Goal: Contribute content: Add original content to the website for others to see

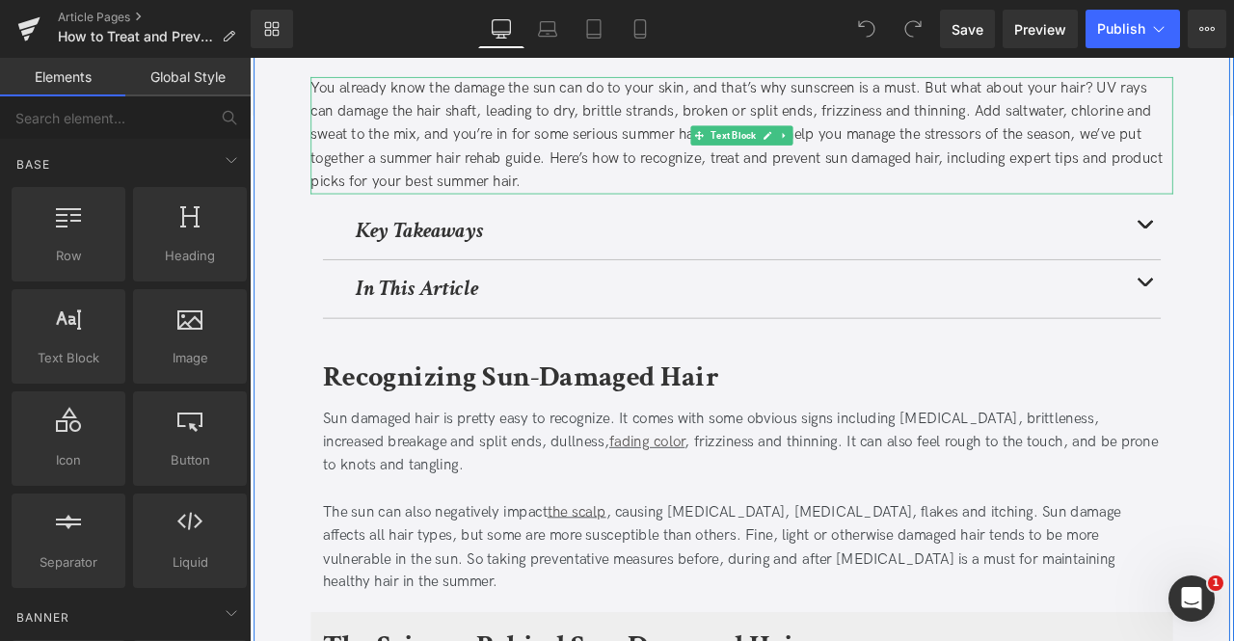
scroll to position [353, 0]
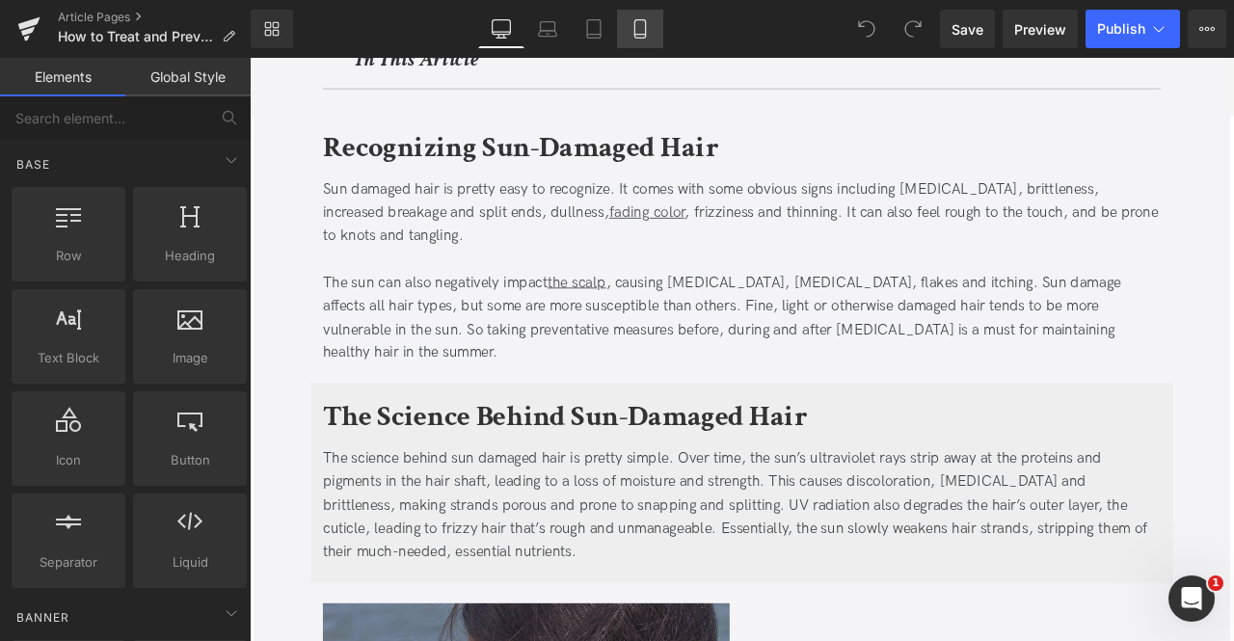
click at [627, 24] on link "Mobile" at bounding box center [640, 29] width 46 height 39
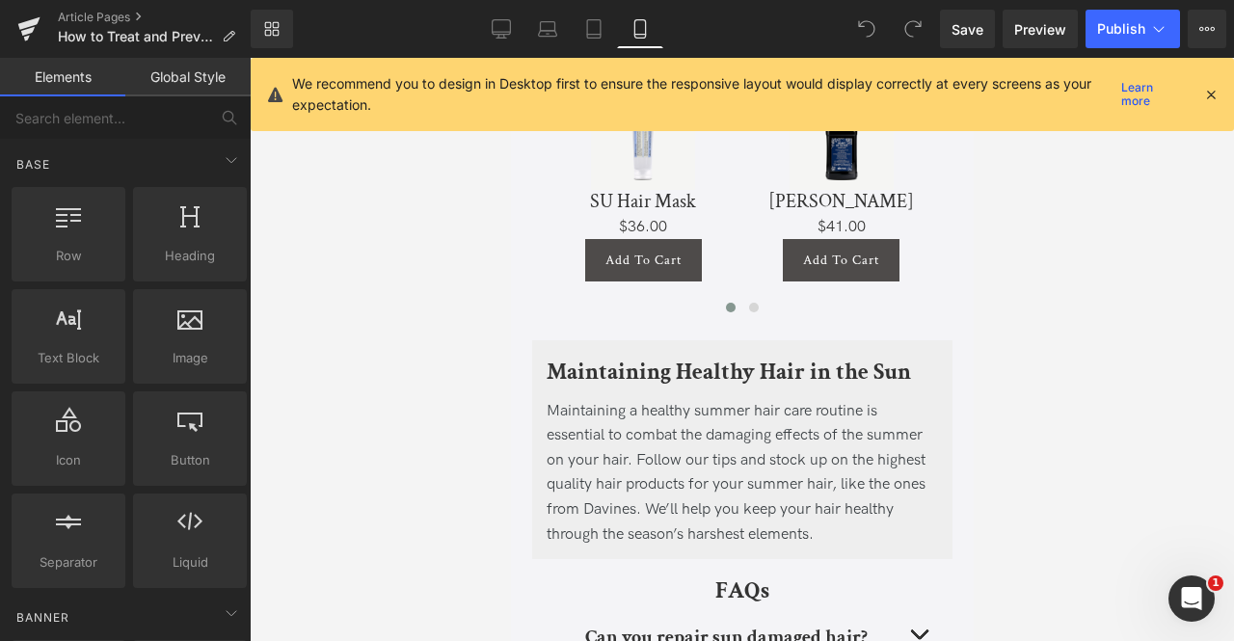
scroll to position [5539, 0]
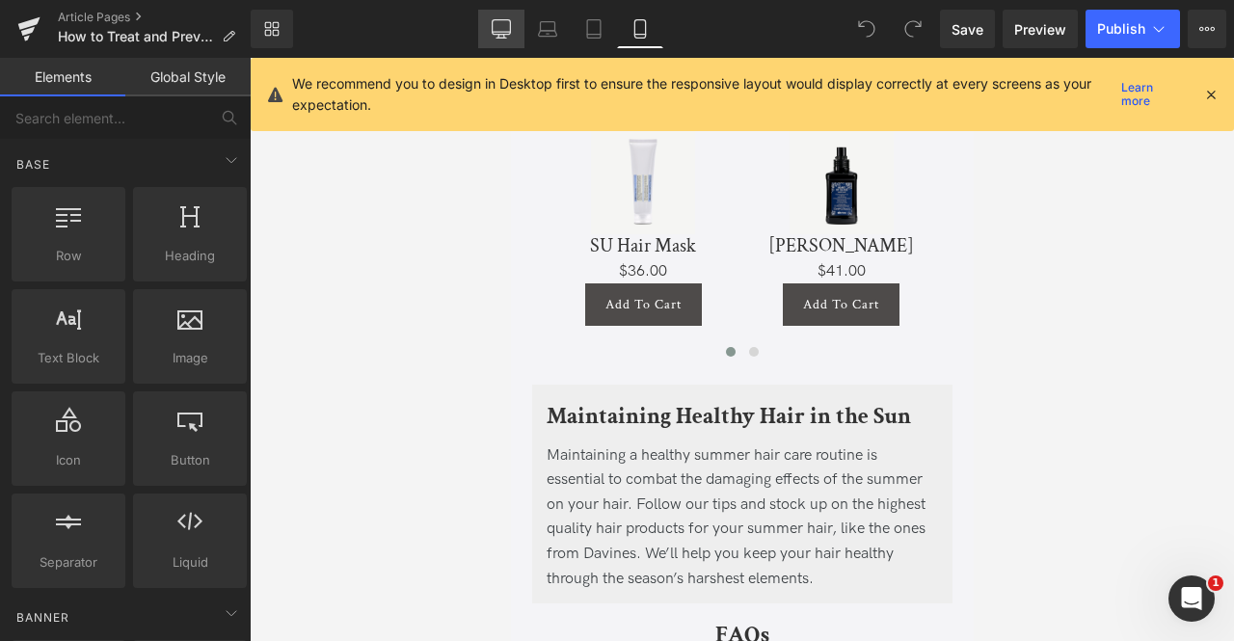
click at [513, 28] on link "Desktop" at bounding box center [501, 29] width 46 height 39
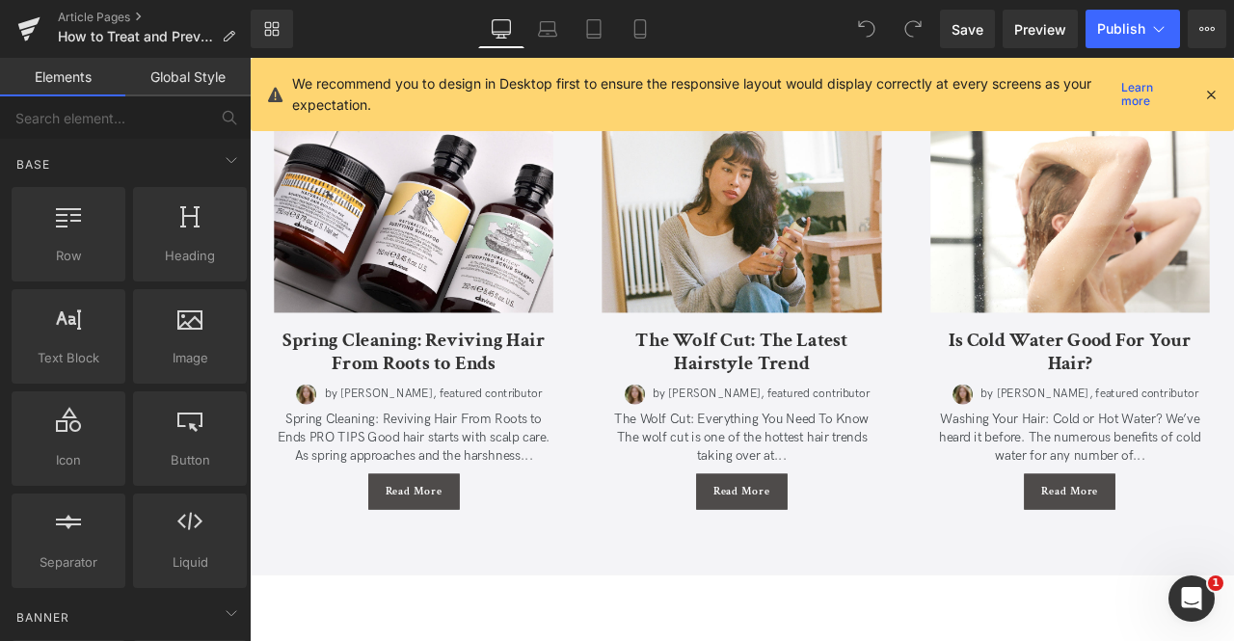
scroll to position [5386, 0]
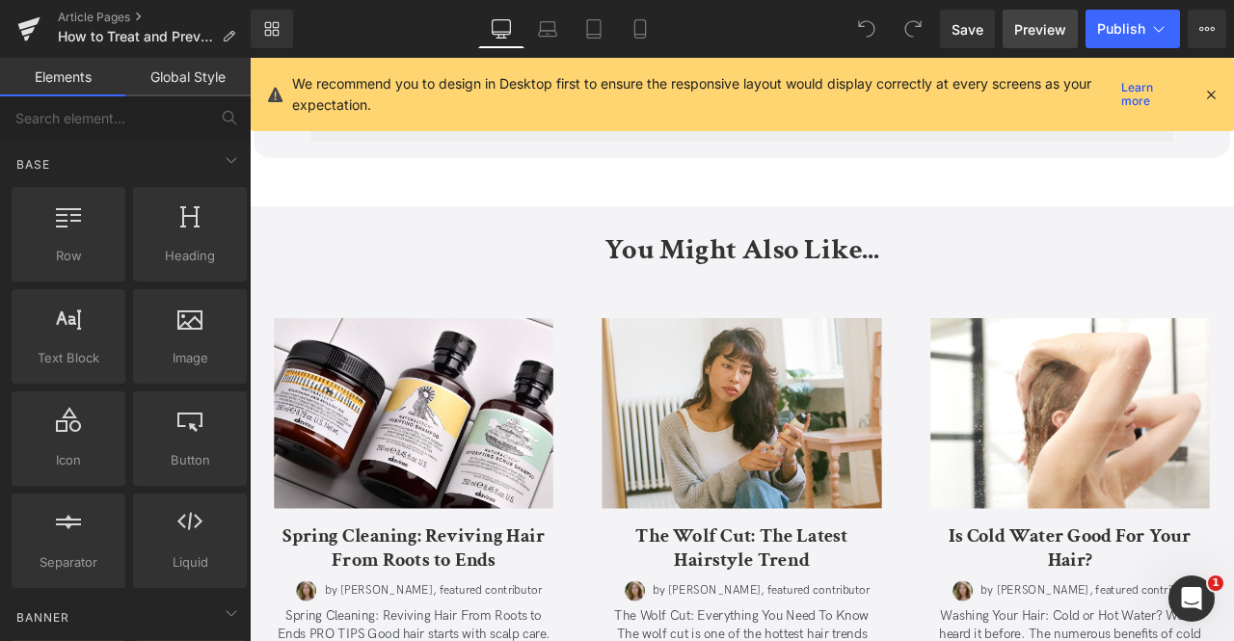
click at [1049, 16] on link "Preview" at bounding box center [1039, 29] width 75 height 39
click at [1213, 32] on icon at bounding box center [1206, 28] width 15 height 15
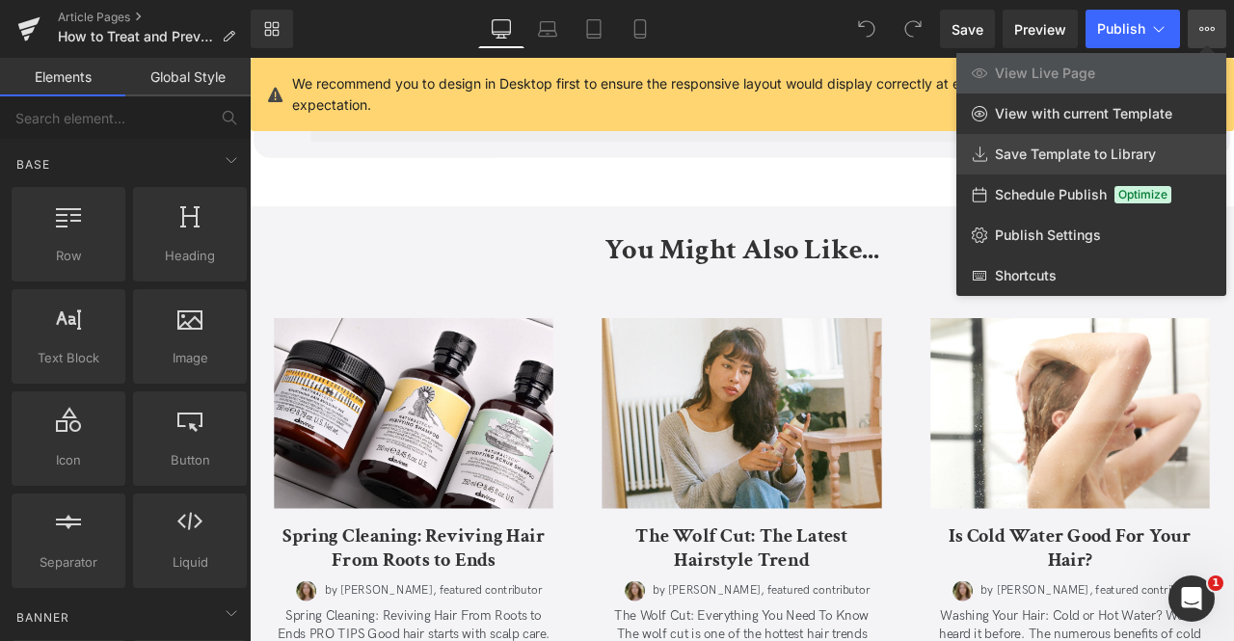
drag, startPoint x: 1106, startPoint y: 155, endPoint x: 893, endPoint y: 89, distance: 223.1
click at [1106, 155] on span "Save Template to Library" at bounding box center [1075, 154] width 161 height 17
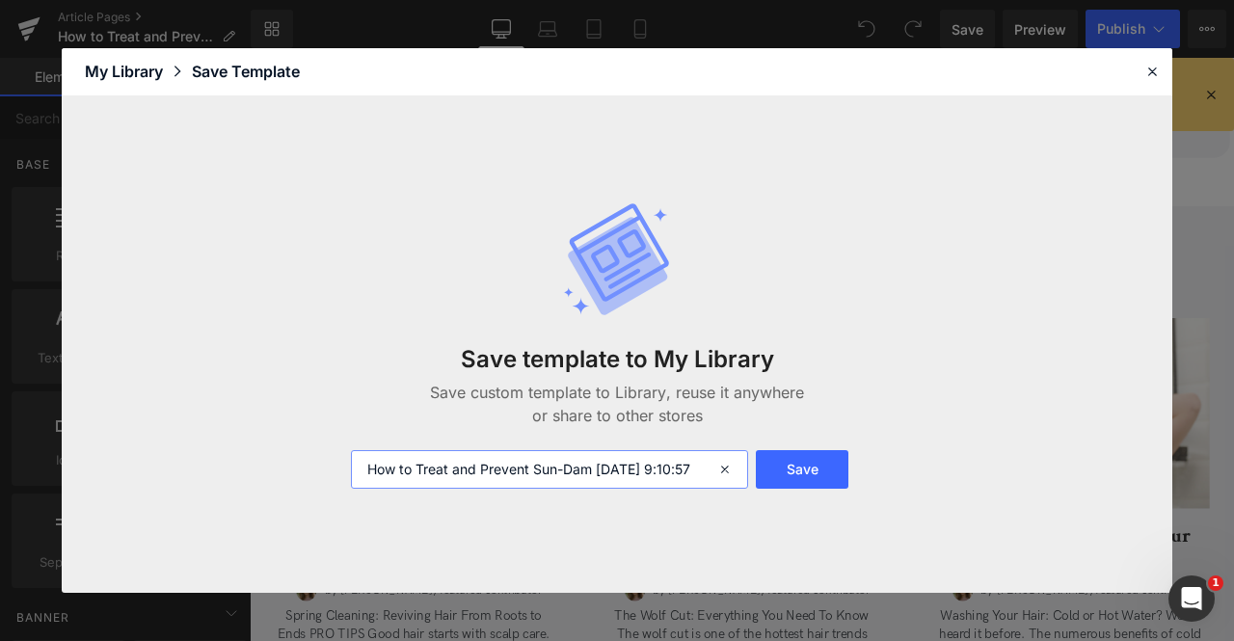
click at [370, 464] on input "How to Treat and Prevent Sun-Dam 2025-09-04 9:10:57" at bounding box center [549, 469] width 397 height 39
type input "FOR CA: How to Treat and Prevent Sun-Dam 2025-09-04 9:10:57"
click at [788, 468] on button "Save" at bounding box center [802, 469] width 93 height 39
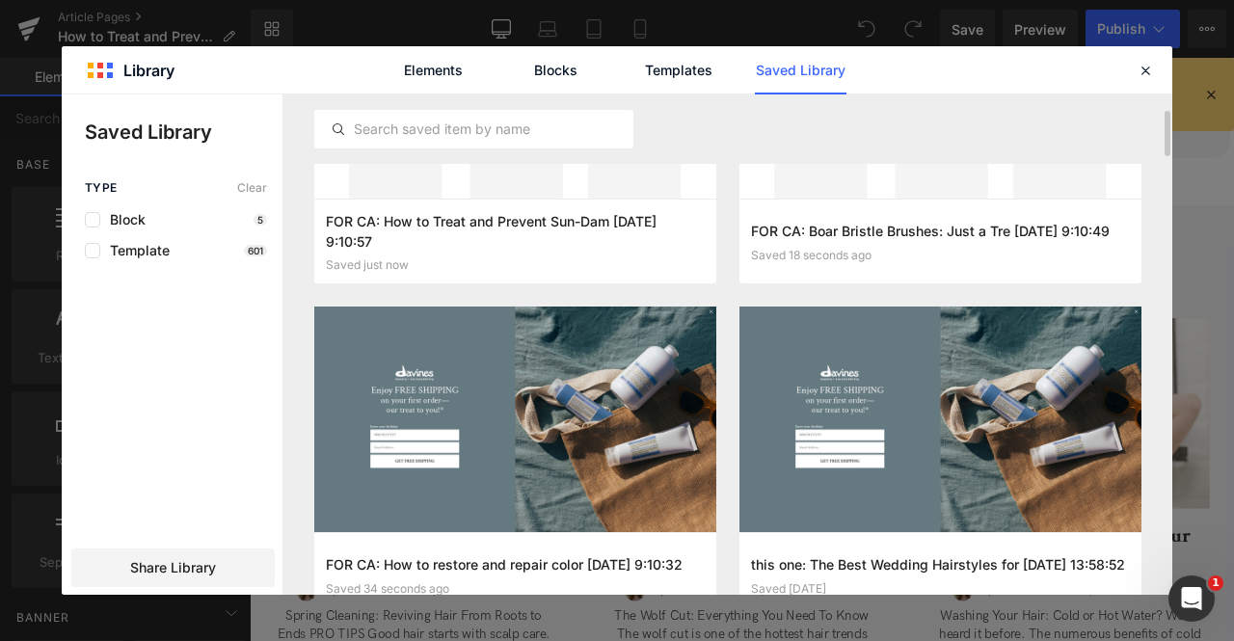
scroll to position [191, 0]
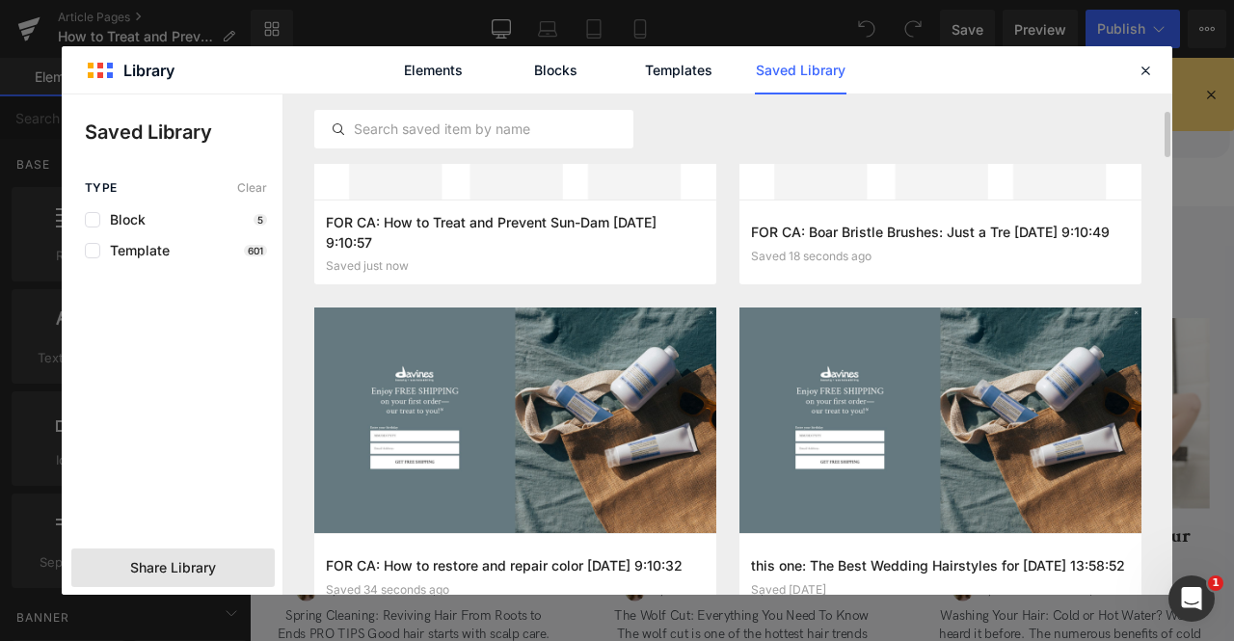
click at [192, 568] on span "Share Library" at bounding box center [173, 567] width 86 height 19
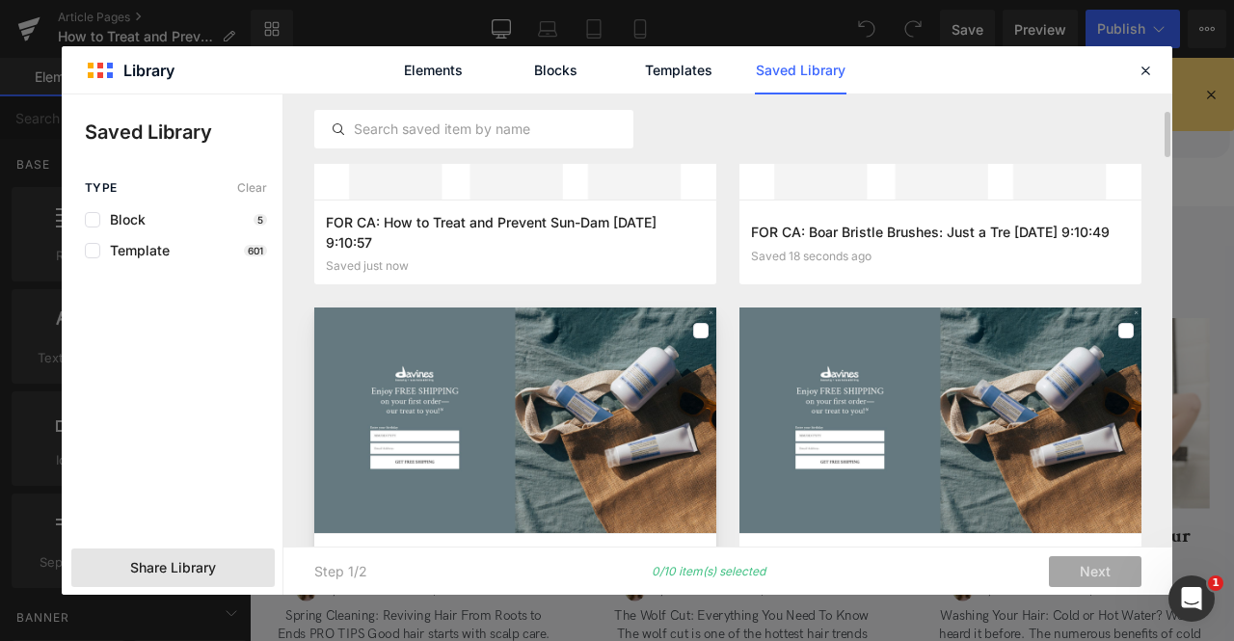
click at [625, 367] on div at bounding box center [515, 420] width 402 height 226
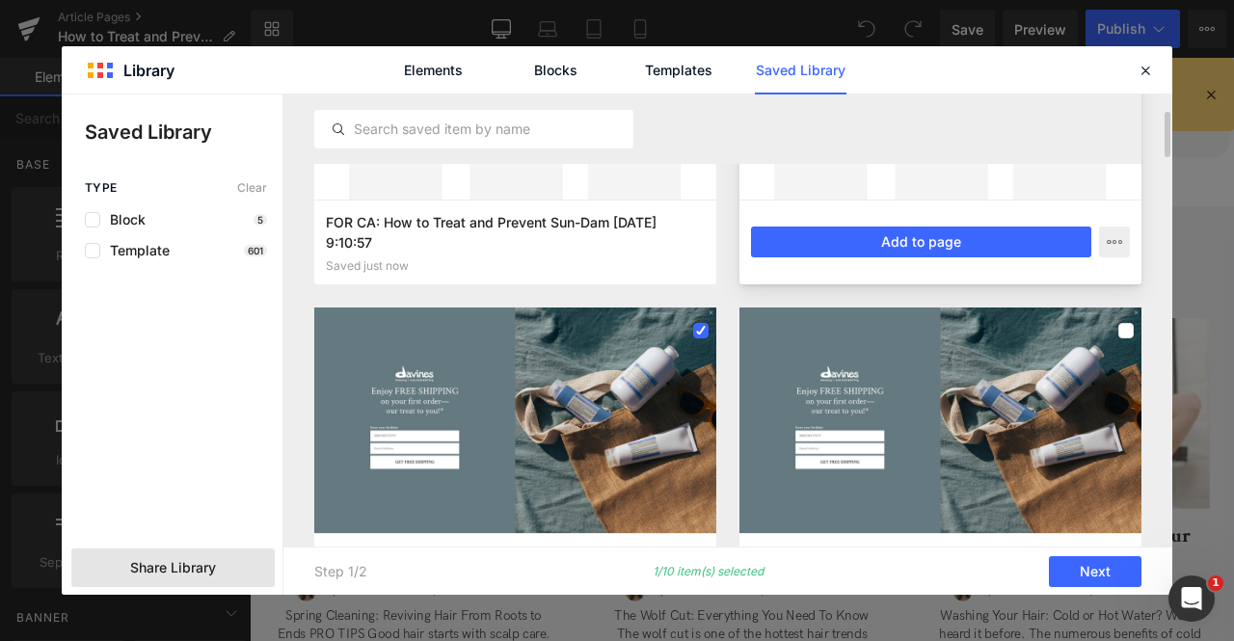
click at [913, 186] on div at bounding box center [940, 86] width 402 height 226
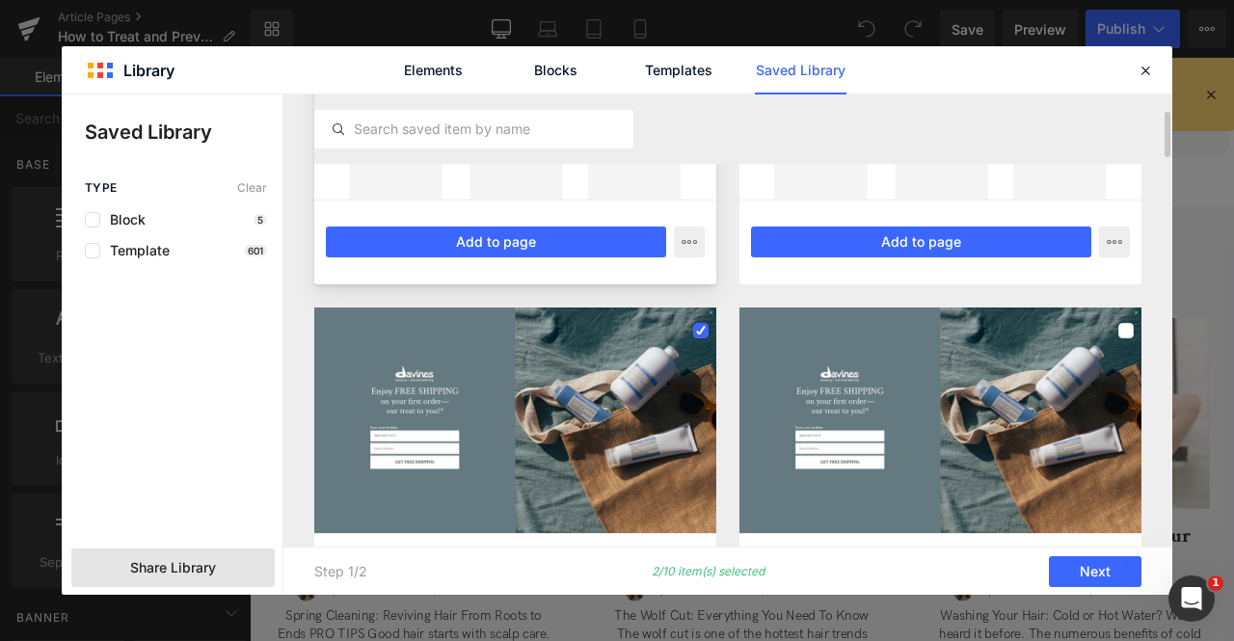
click at [628, 196] on div at bounding box center [515, 86] width 402 height 226
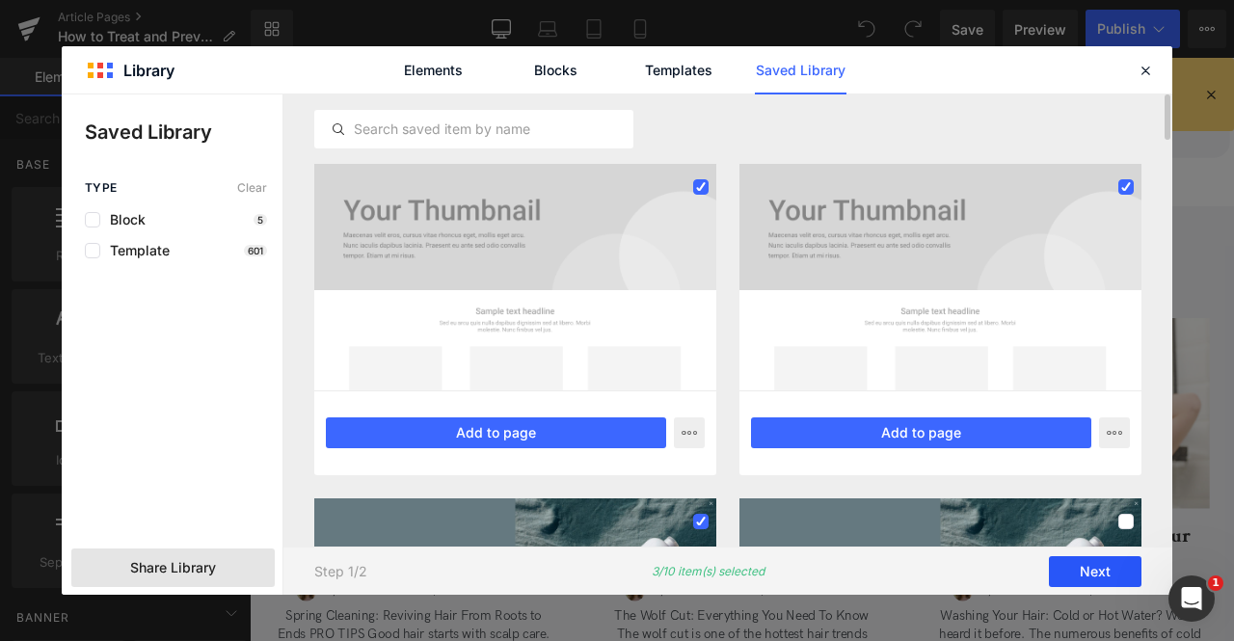
click at [1079, 562] on button "Next" at bounding box center [1095, 571] width 93 height 31
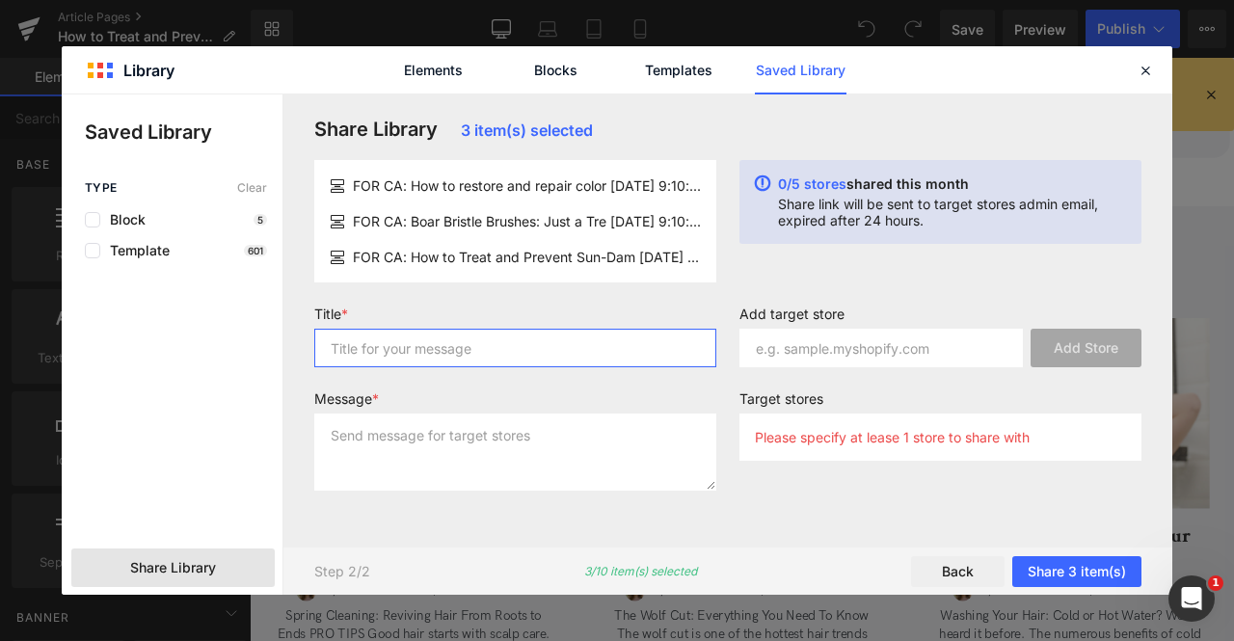
click at [343, 336] on input "text" at bounding box center [515, 348] width 402 height 39
type input "for liv"
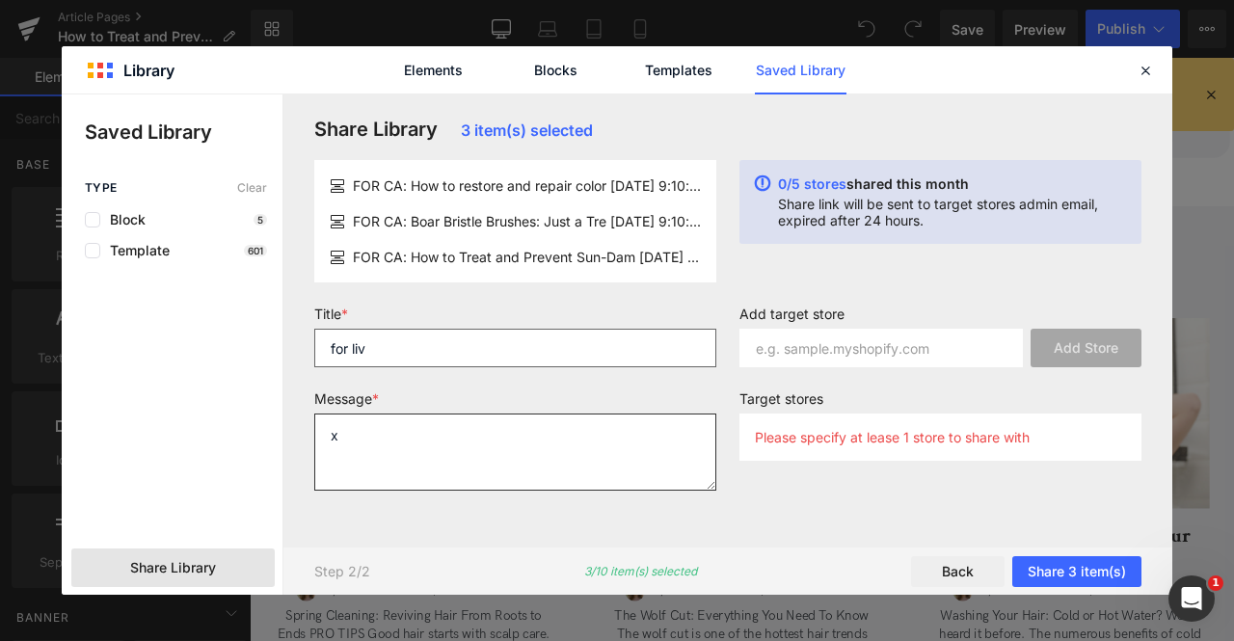
type textarea "x"
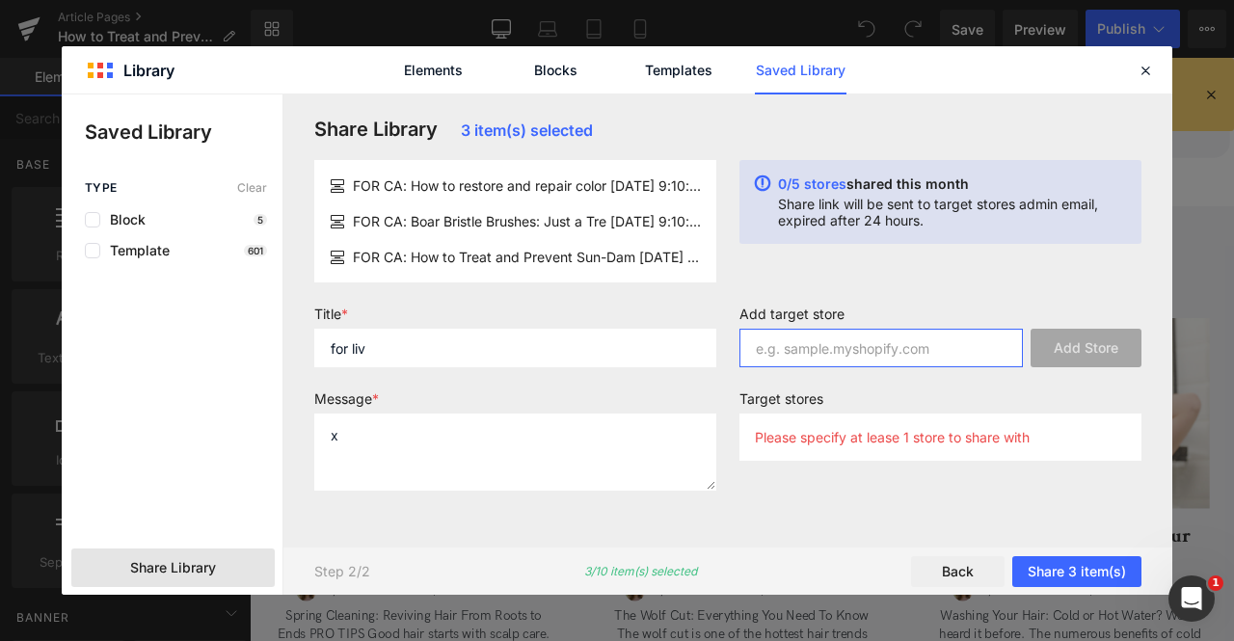
paste input "Davines-canada.myshopify.com"
type input "Davines-canada.myshopify.com"
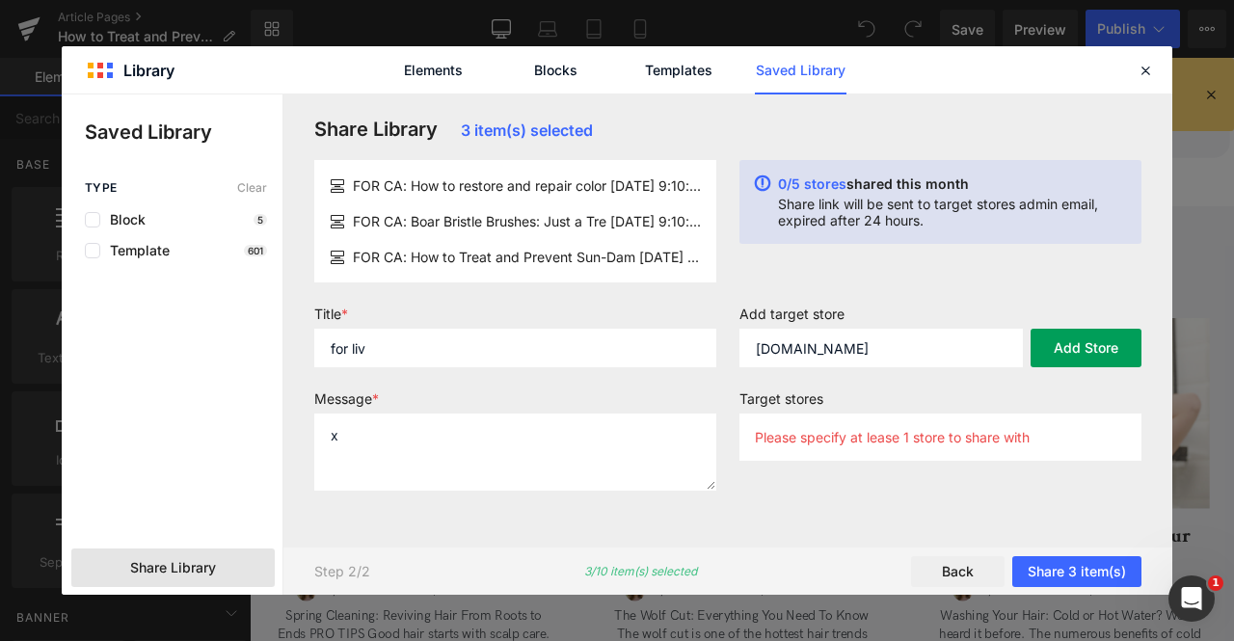
click at [1093, 344] on button "Add Store" at bounding box center [1085, 348] width 111 height 39
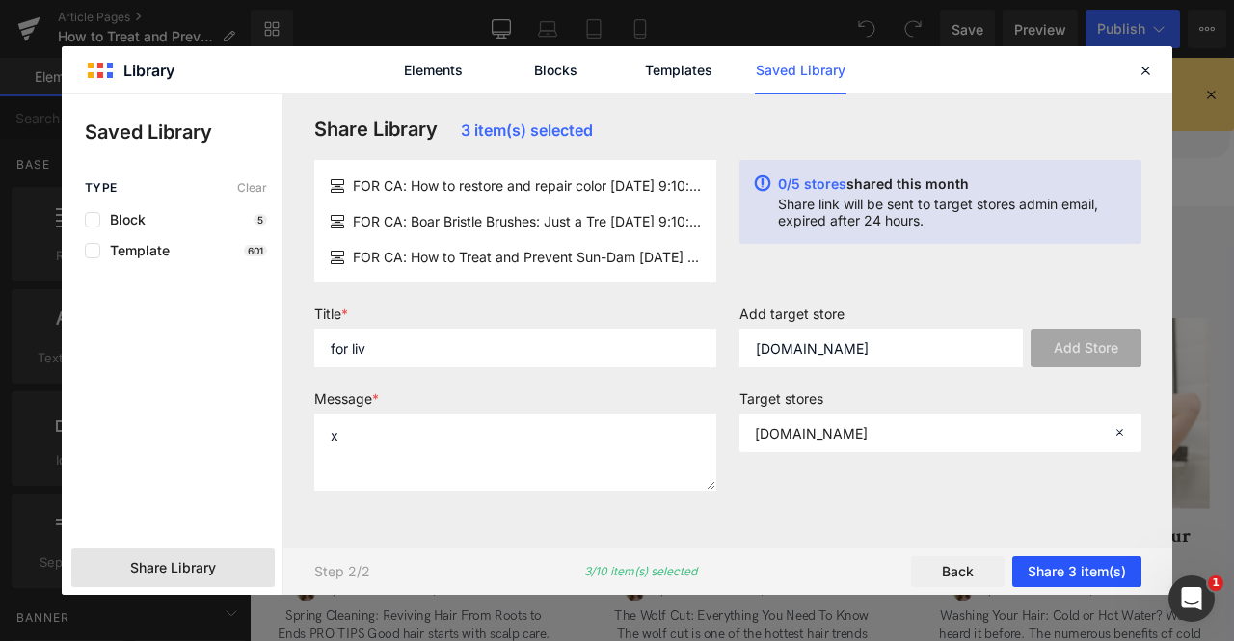
click at [1070, 575] on button "Share 3 item(s)" at bounding box center [1076, 571] width 129 height 31
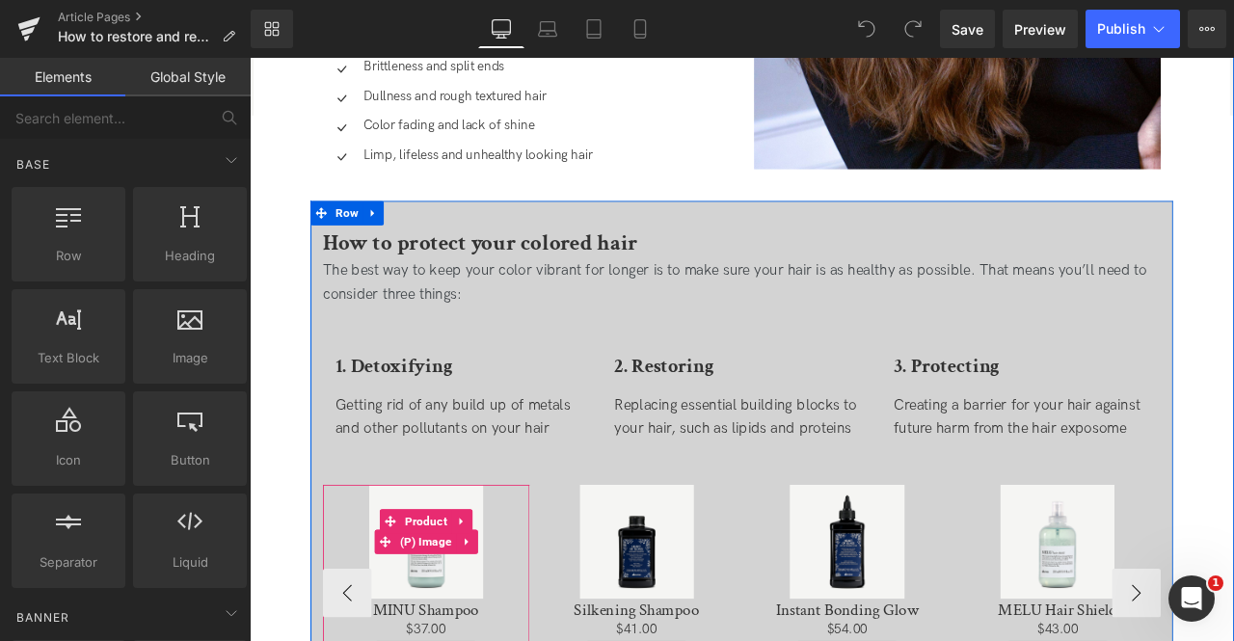
scroll to position [2621, 0]
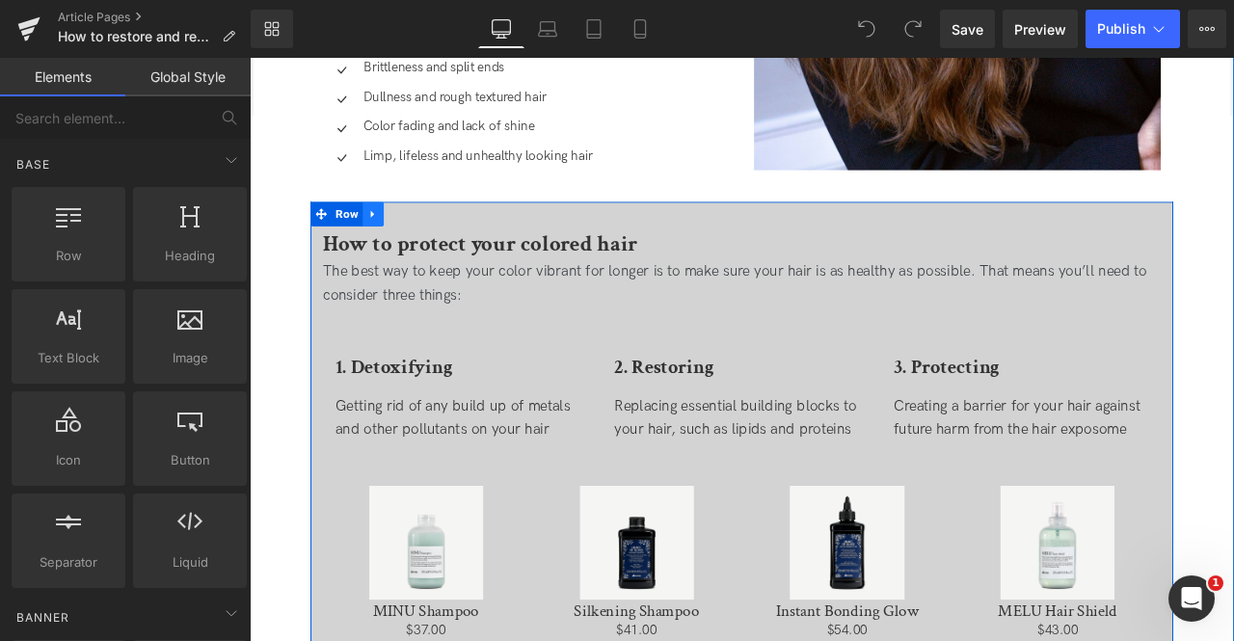
click at [395, 248] on icon at bounding box center [395, 242] width 13 height 14
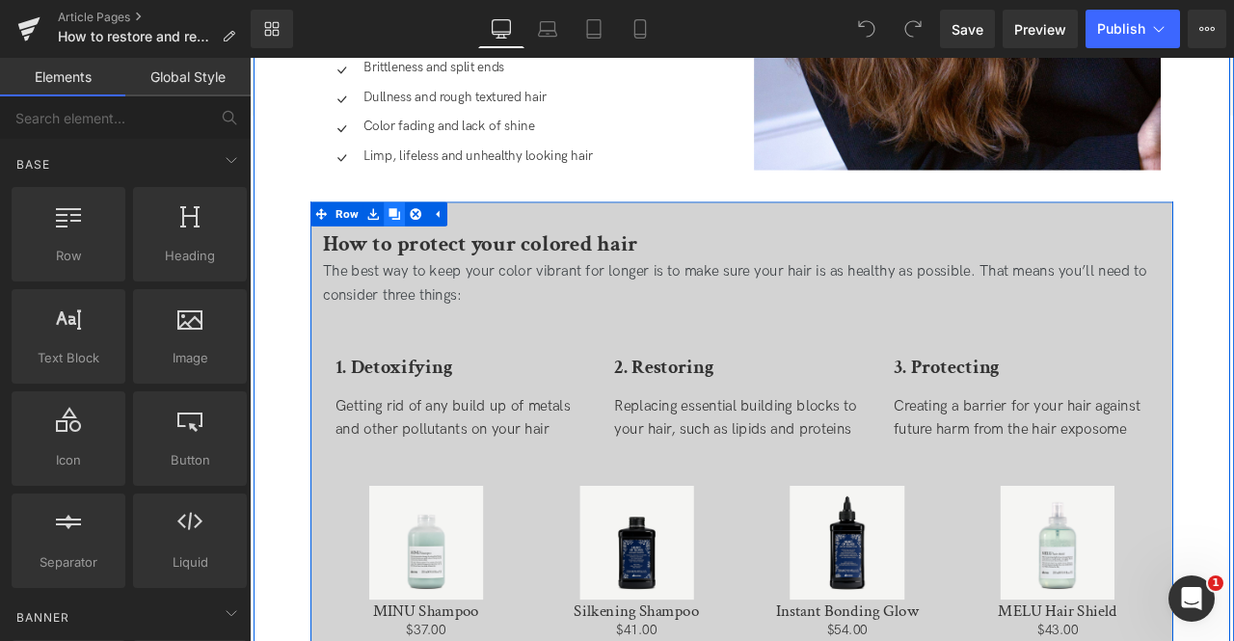
click at [417, 239] on icon at bounding box center [420, 242] width 13 height 13
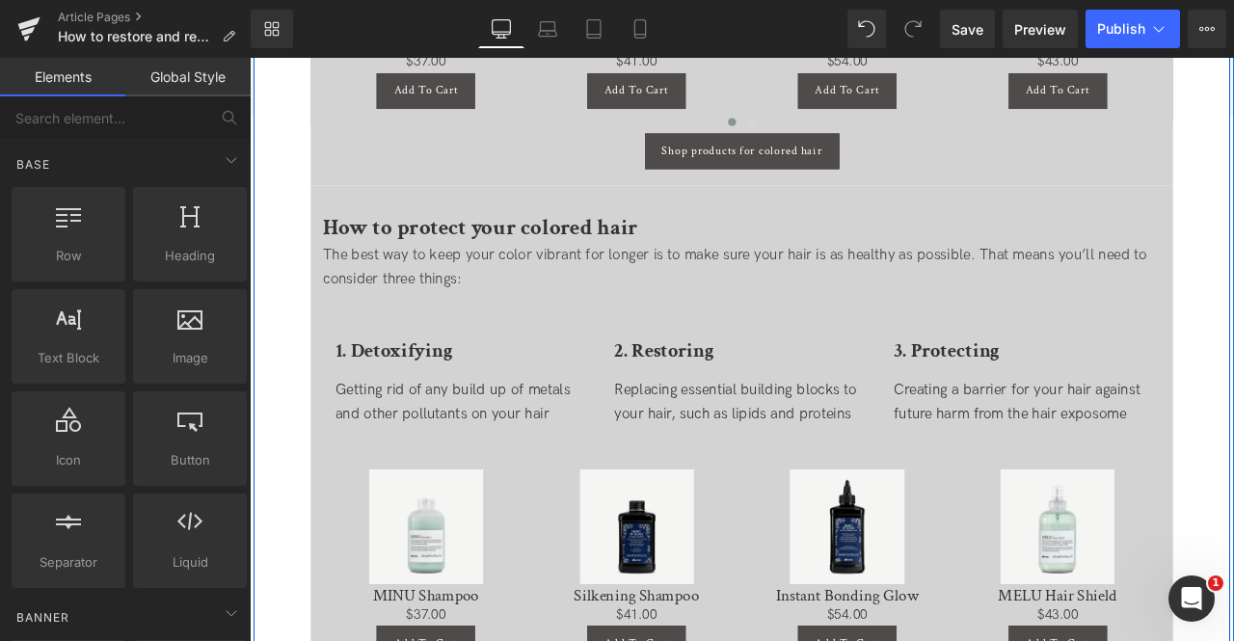
scroll to position [3369, 0]
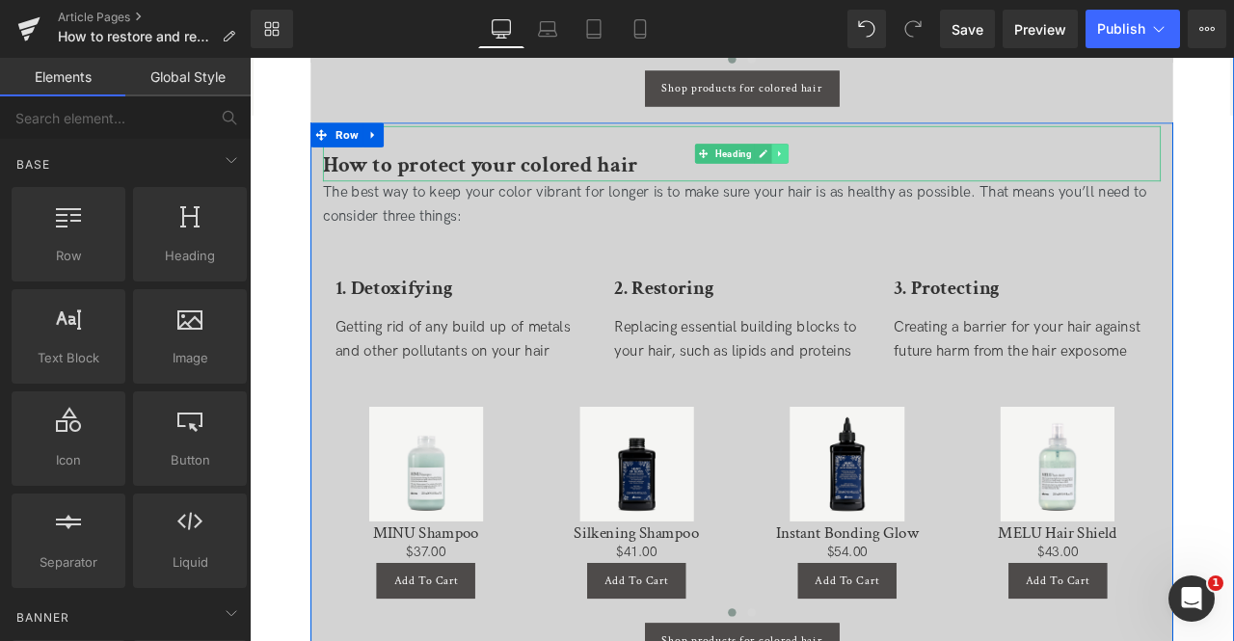
click at [874, 174] on icon at bounding box center [878, 172] width 11 height 12
click at [878, 174] on link at bounding box center [888, 171] width 20 height 23
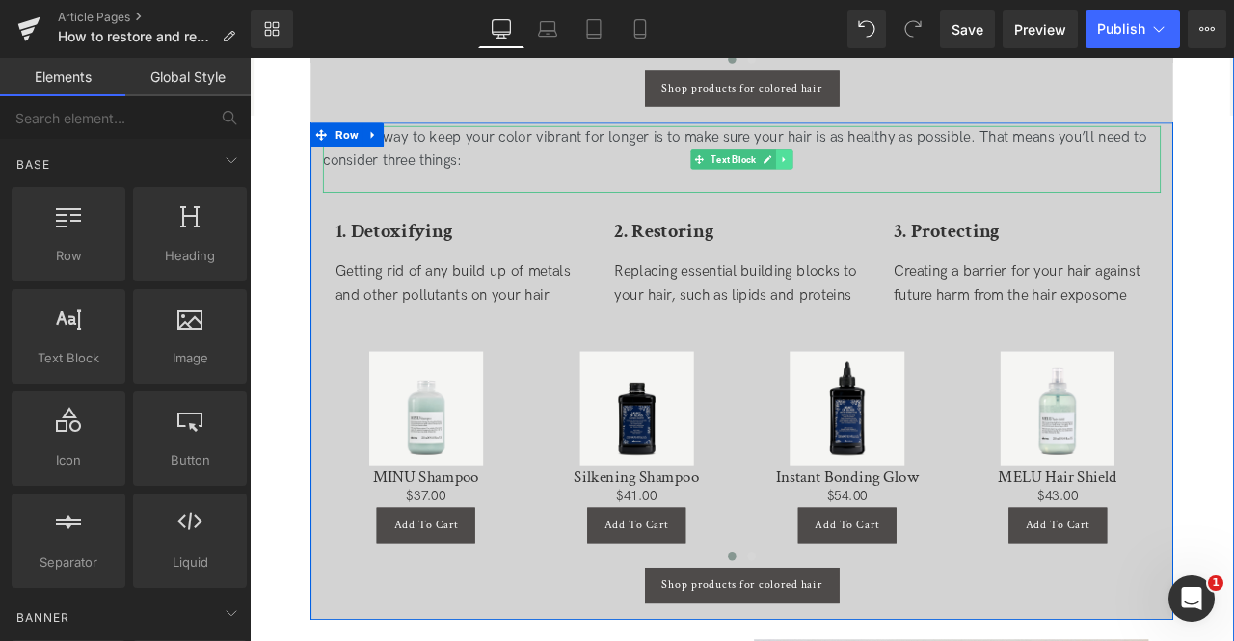
click at [878, 174] on icon at bounding box center [883, 179] width 11 height 12
click at [889, 174] on icon at bounding box center [893, 178] width 11 height 11
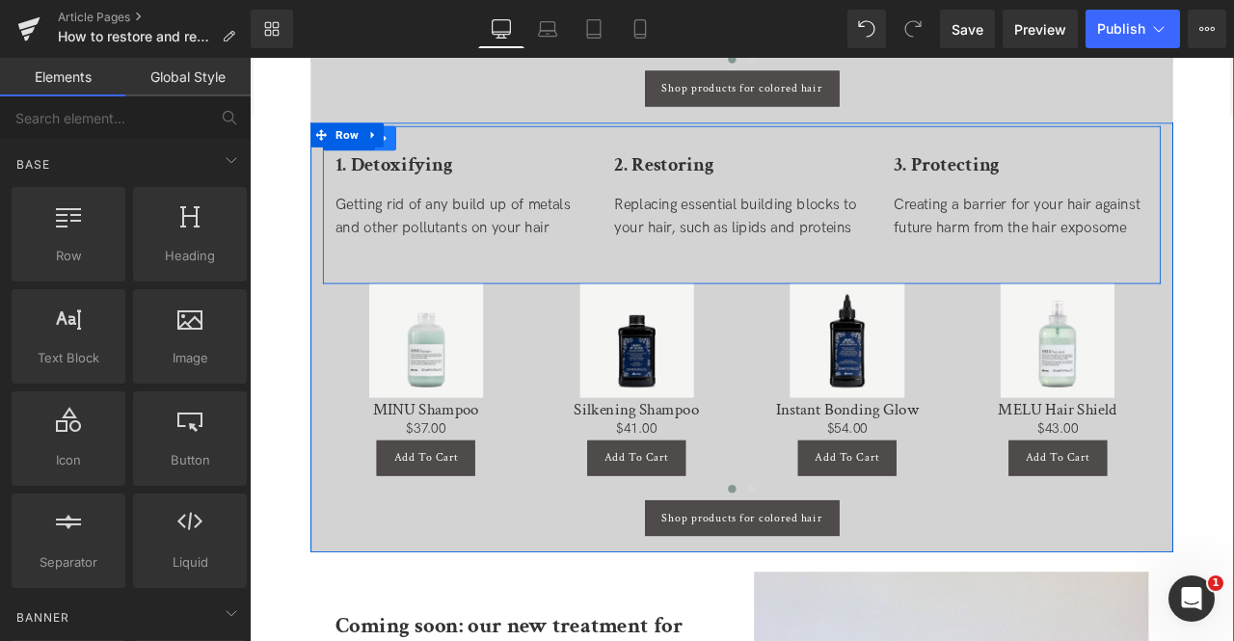
click at [411, 148] on icon at bounding box center [410, 153] width 13 height 14
click at [458, 150] on icon at bounding box center [460, 152] width 13 height 13
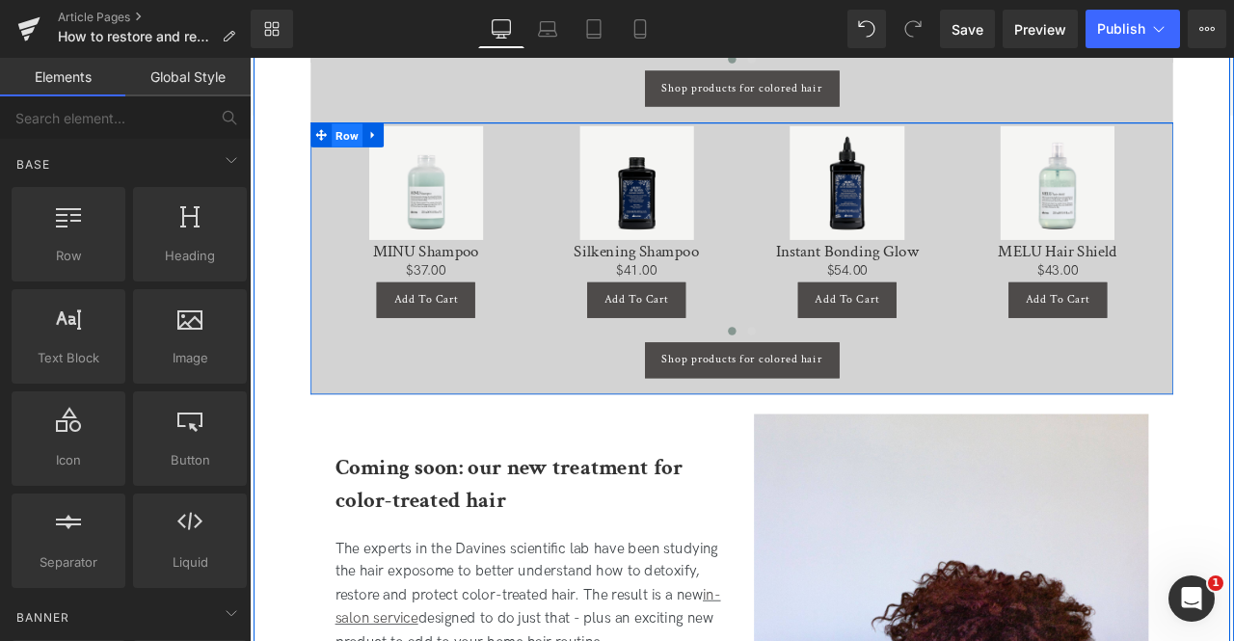
click at [359, 150] on span "Row" at bounding box center [365, 150] width 37 height 29
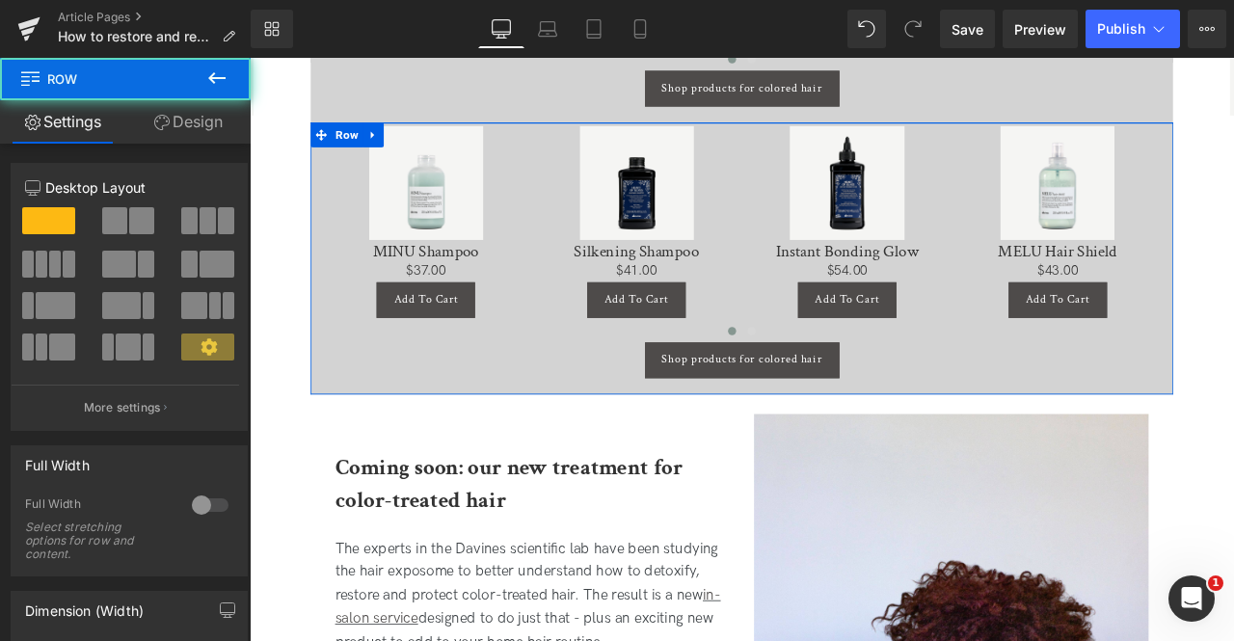
click at [191, 119] on link "Design" at bounding box center [187, 121] width 125 height 43
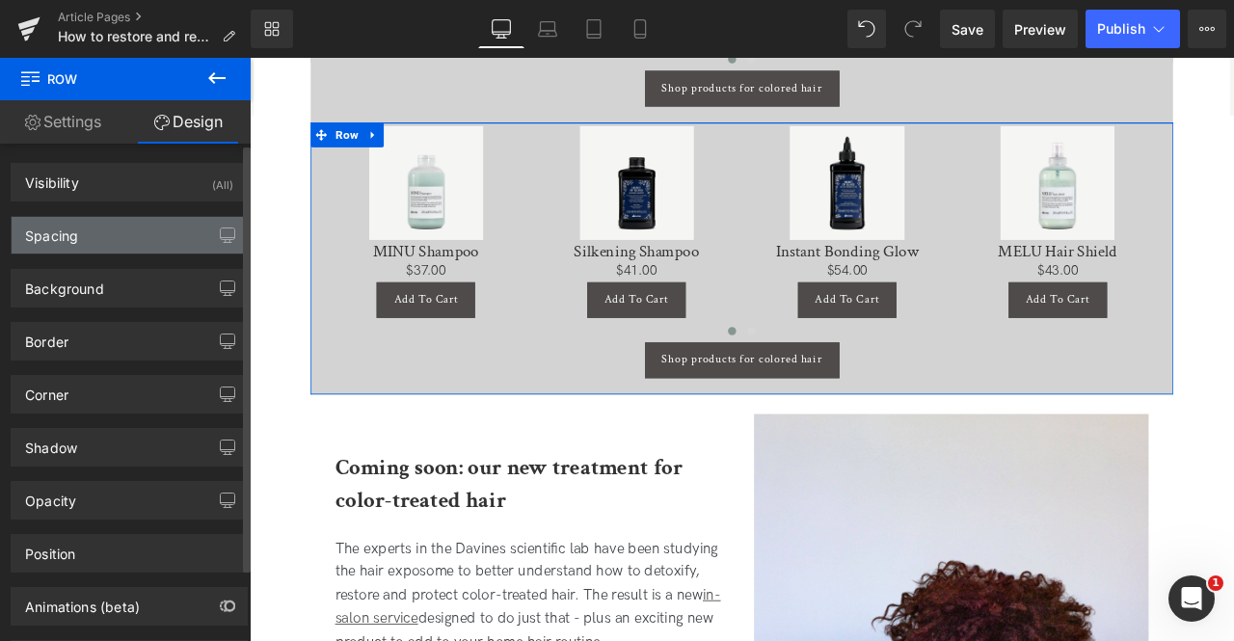
click at [122, 232] on div "Spacing" at bounding box center [129, 235] width 235 height 37
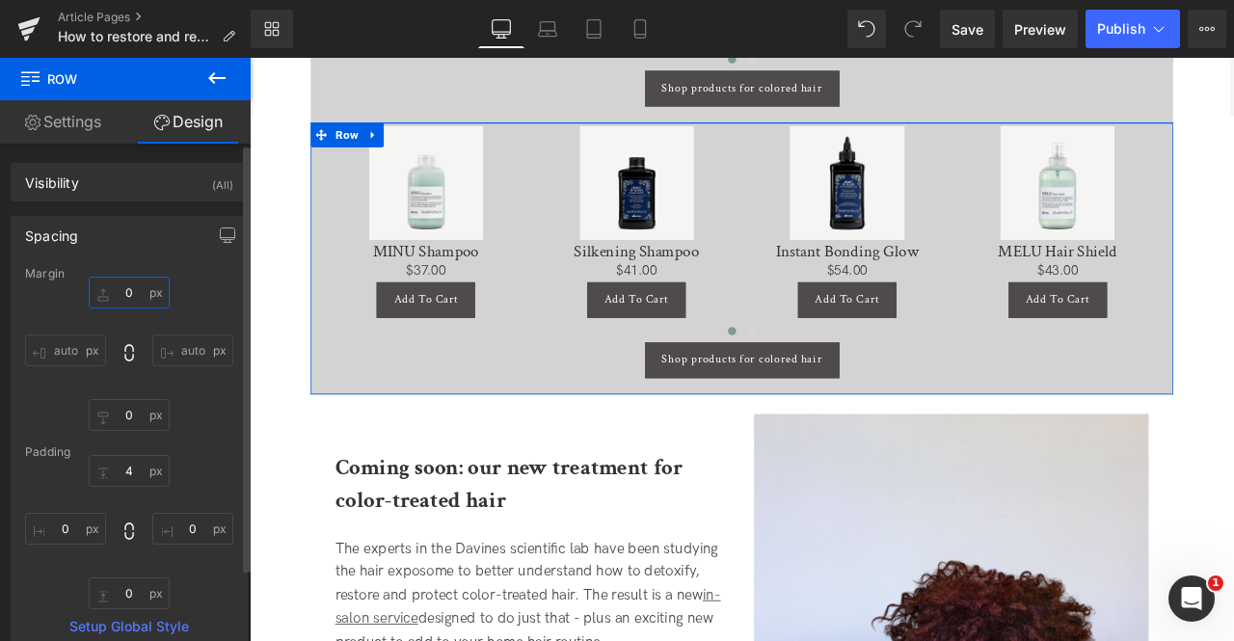
click at [121, 287] on input "0" at bounding box center [129, 293] width 81 height 32
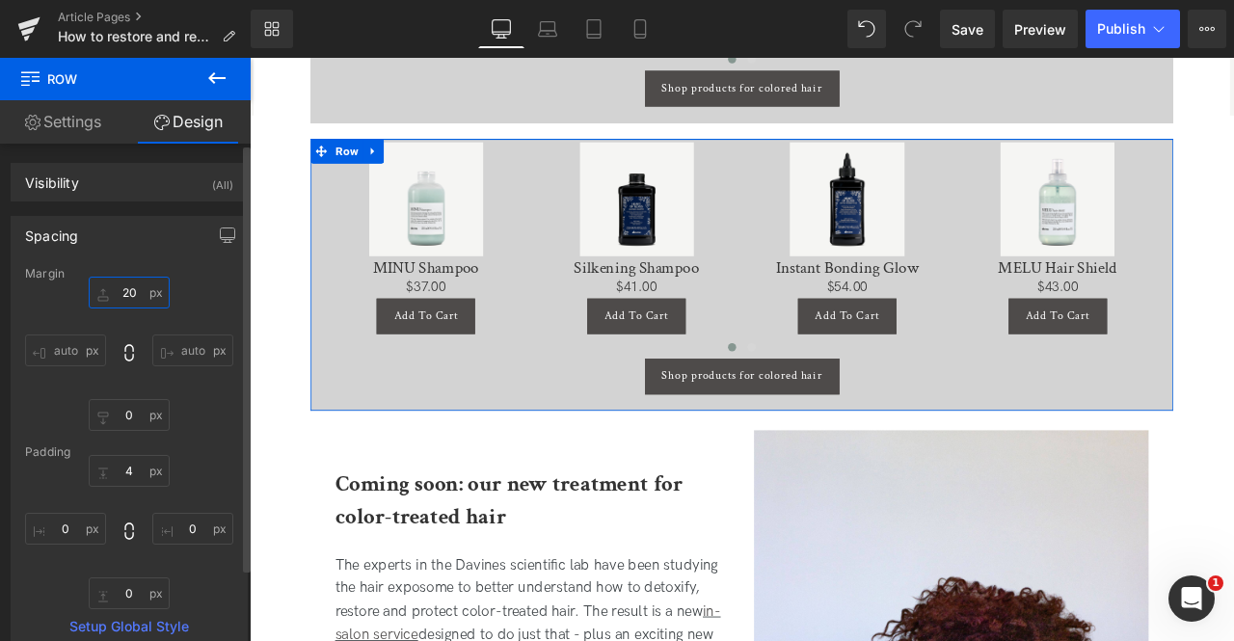
type input "2"
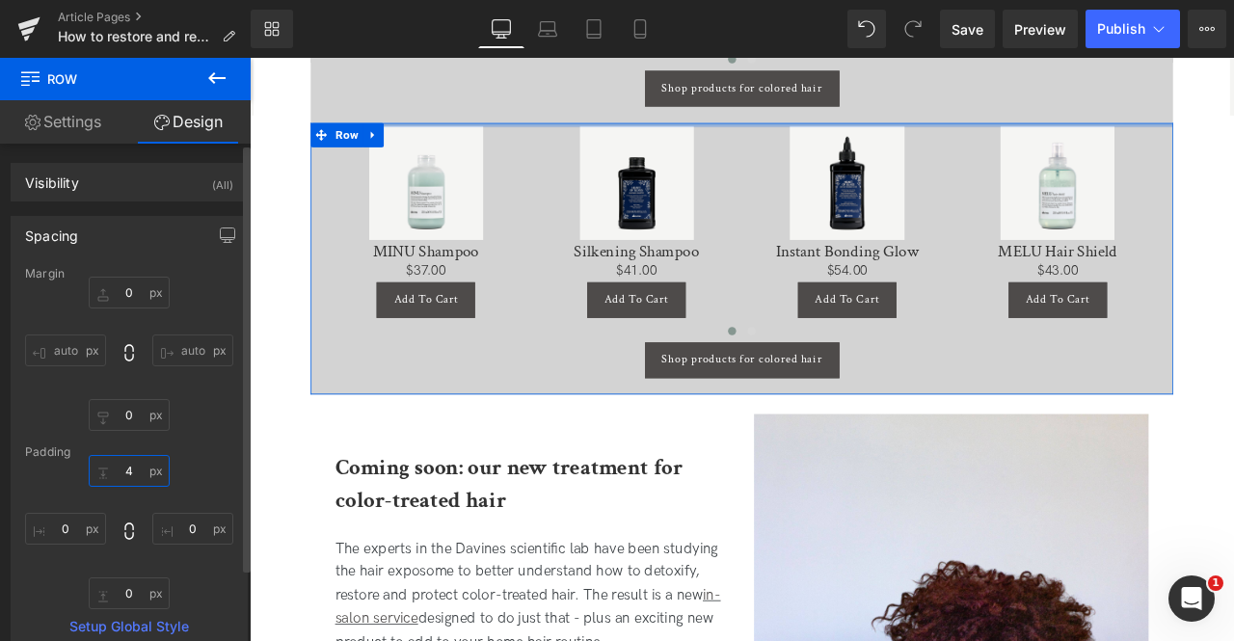
click at [130, 470] on input "4" at bounding box center [129, 471] width 81 height 32
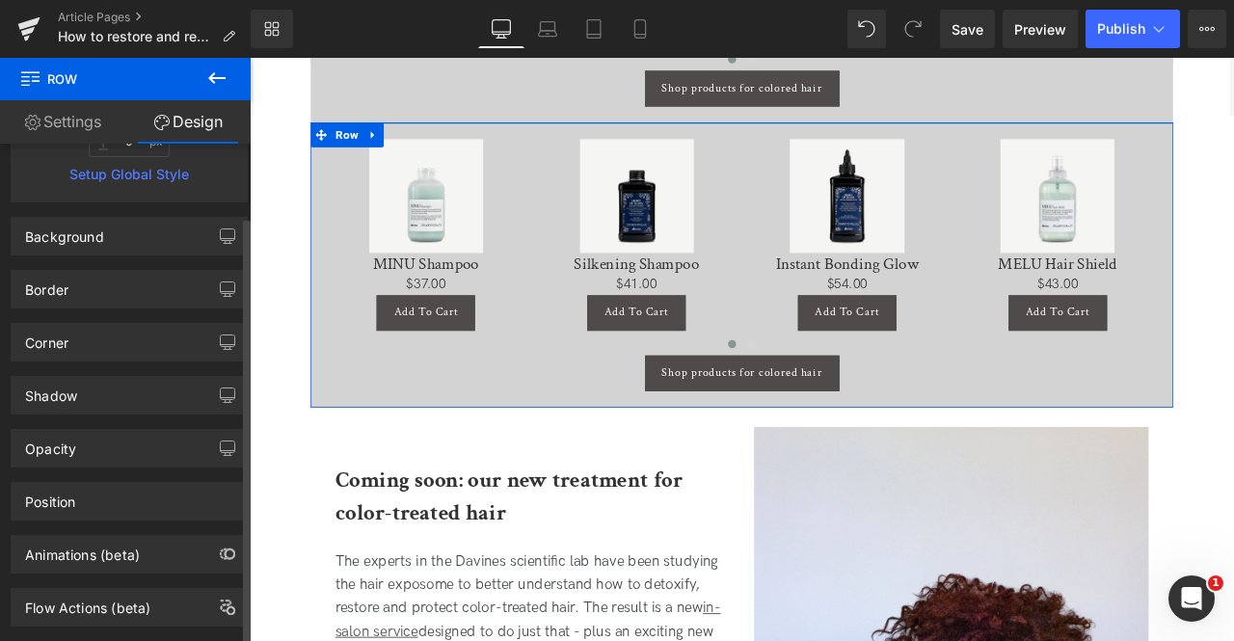
scroll to position [485, 0]
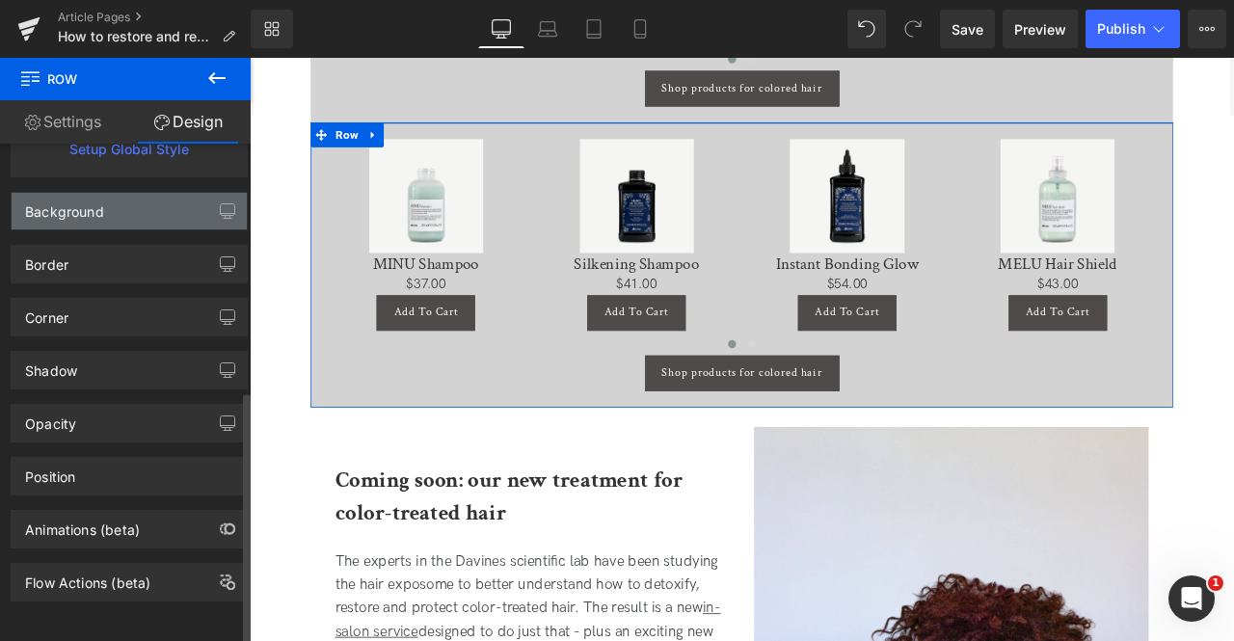
type input "20"
click at [136, 193] on div "Background" at bounding box center [129, 211] width 235 height 37
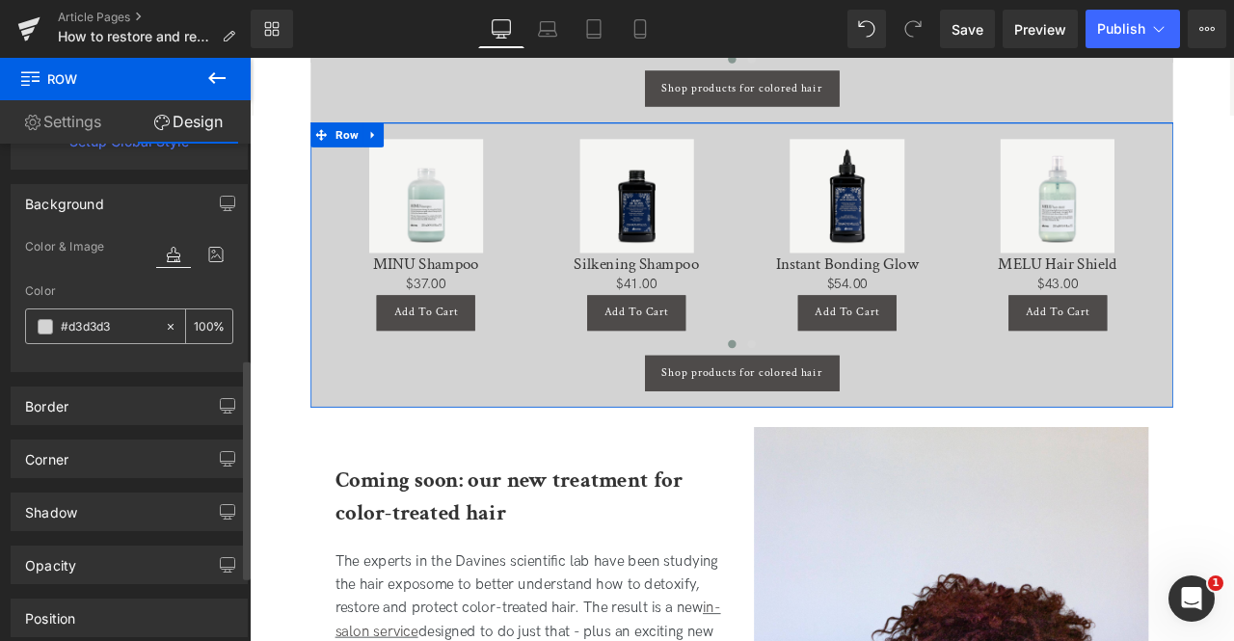
click at [93, 319] on input "#d3d3d3" at bounding box center [108, 326] width 94 height 21
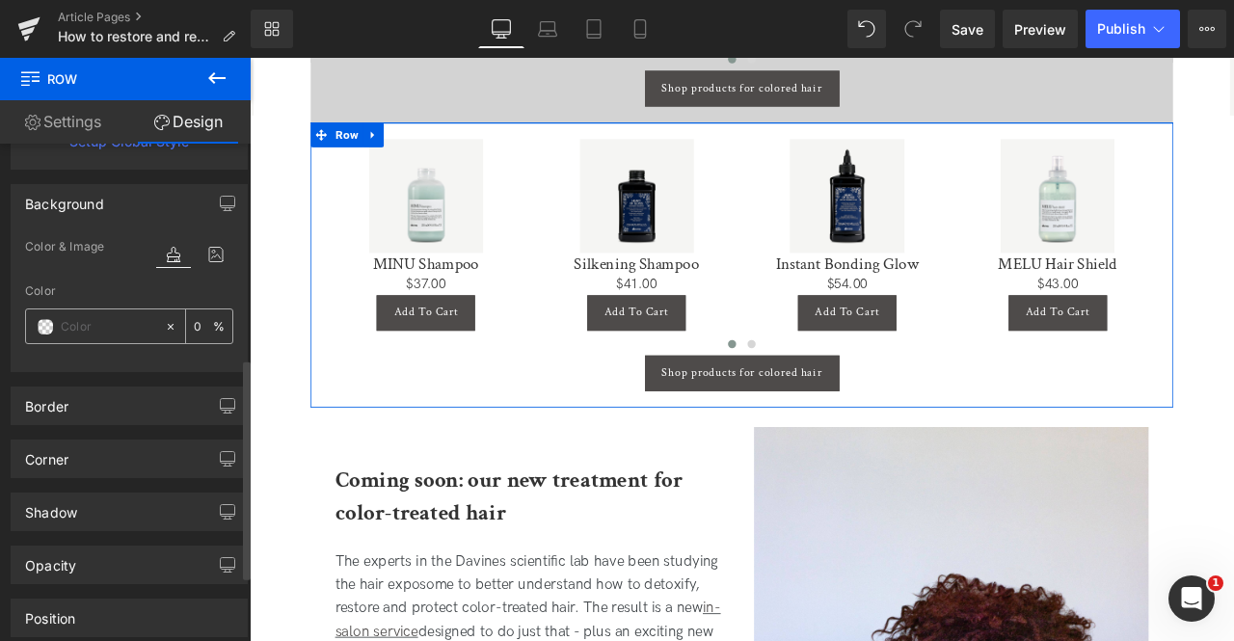
click at [47, 322] on span at bounding box center [45, 326] width 15 height 15
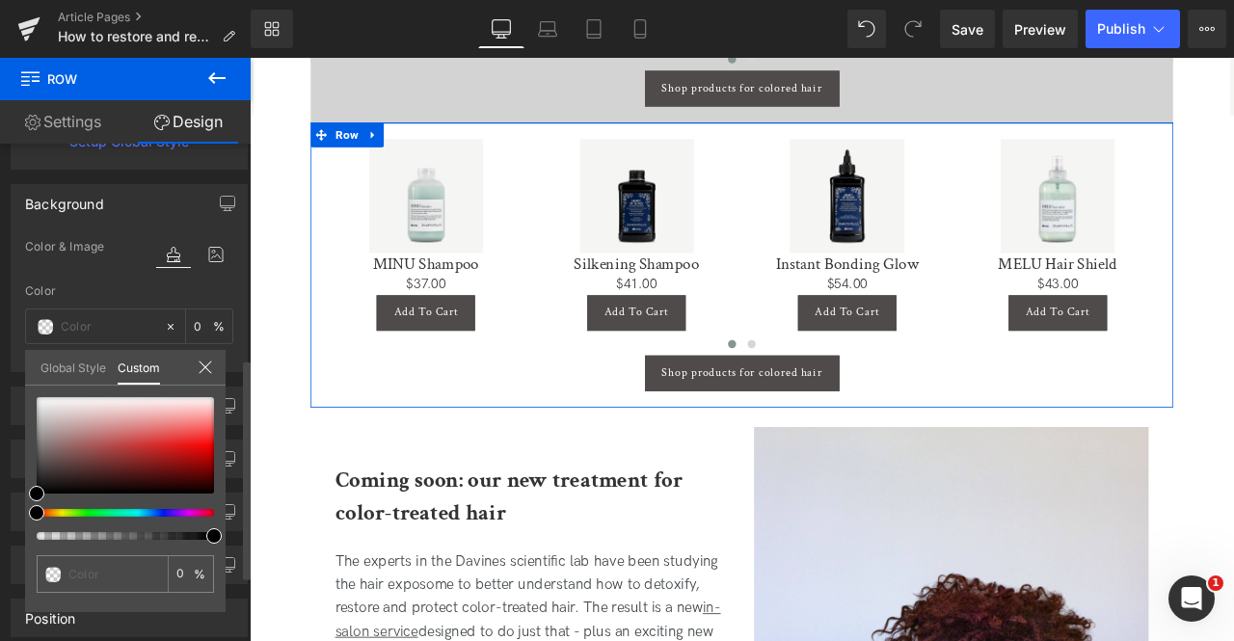
click at [66, 363] on link "Global Style" at bounding box center [73, 366] width 66 height 33
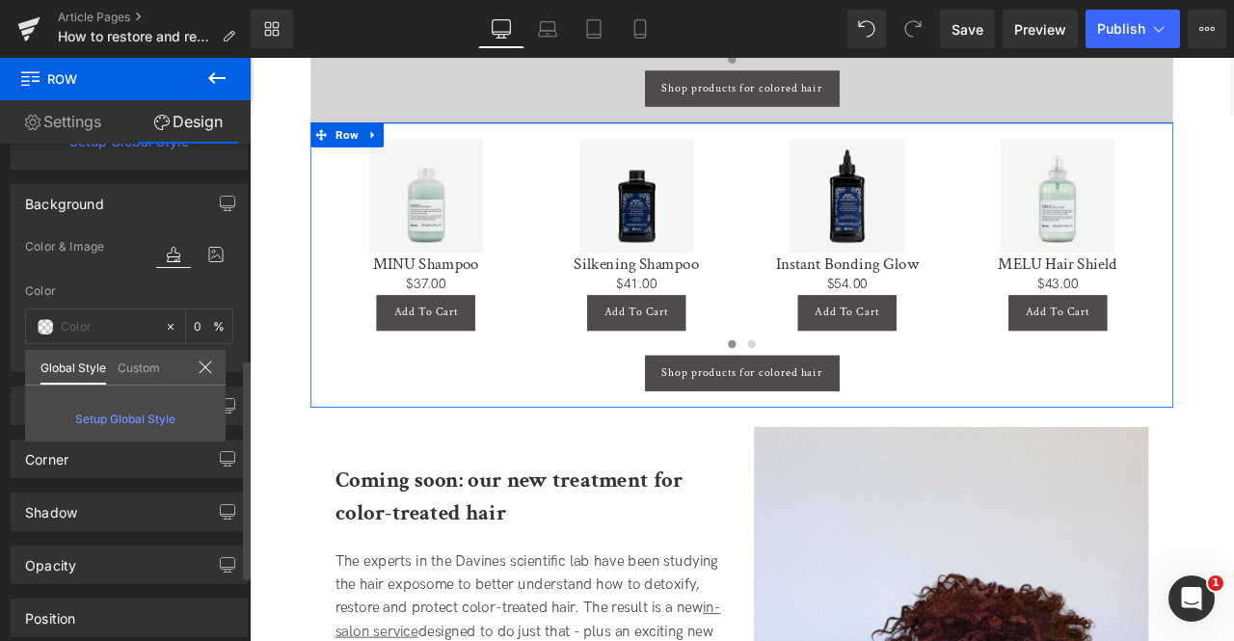
click at [152, 366] on link "Custom" at bounding box center [139, 366] width 42 height 33
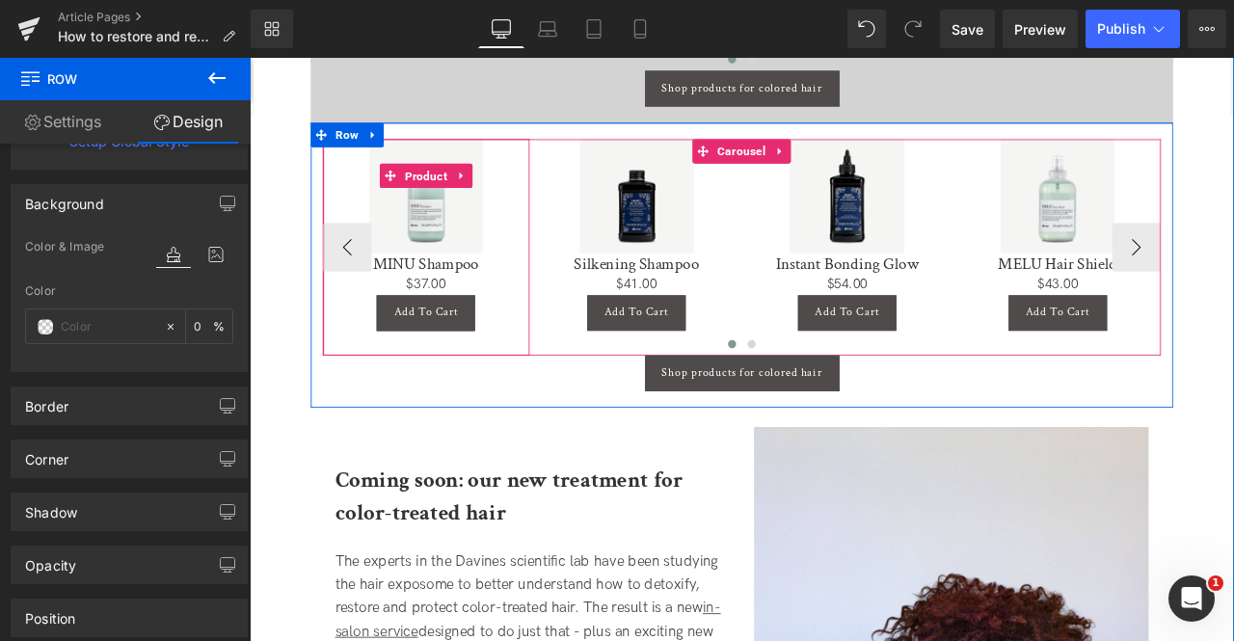
drag, startPoint x: 377, startPoint y: 150, endPoint x: 394, endPoint y: 179, distance: 33.7
click at [394, 179] on body "Free Carbon Neutral Shipping On Orders $75+, Plus 4 Free Samples! Pay with Klar…" at bounding box center [833, 7] width 1166 height 6637
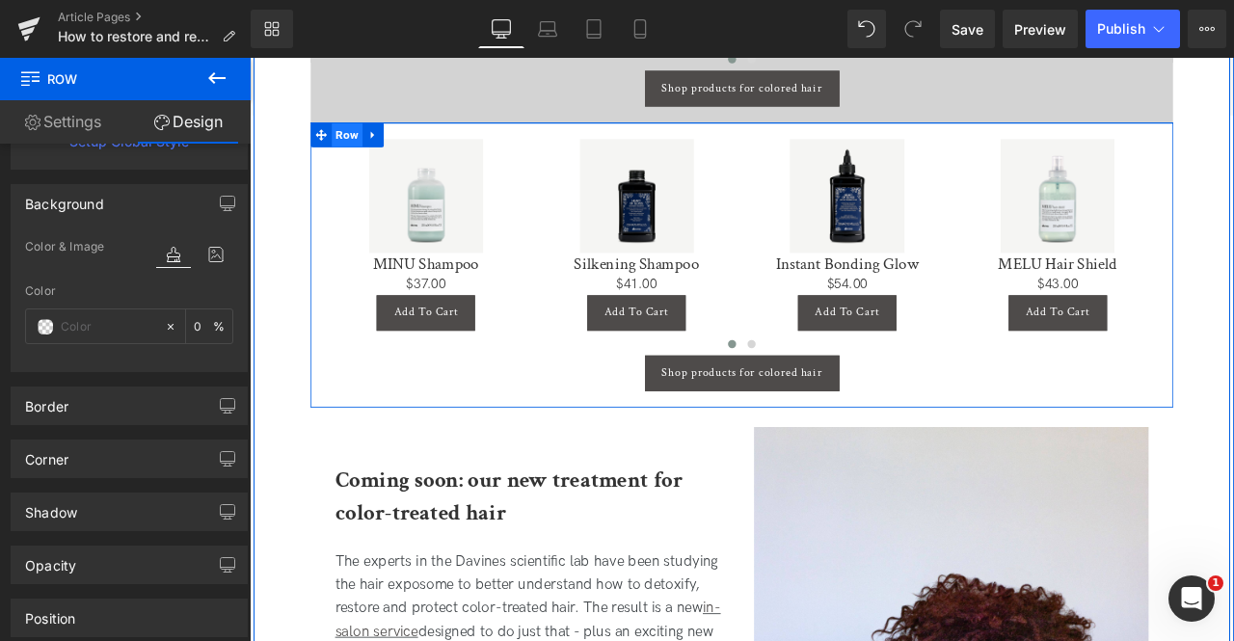
click at [364, 147] on span "Row" at bounding box center [365, 149] width 37 height 29
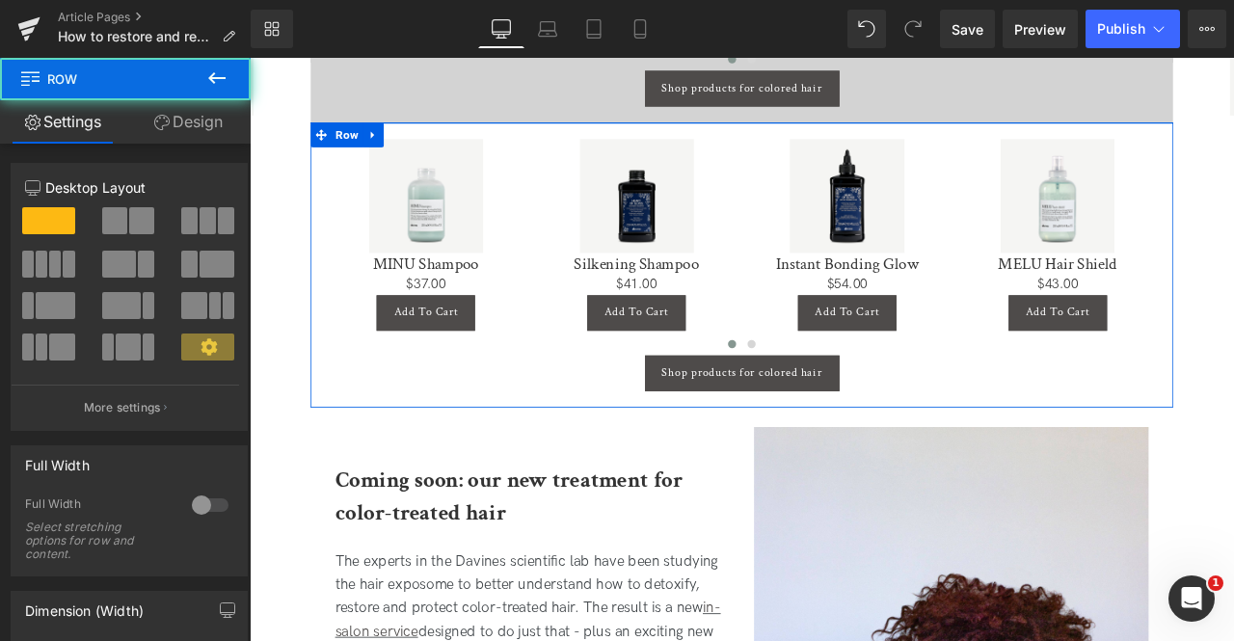
click at [160, 126] on icon at bounding box center [161, 122] width 15 height 15
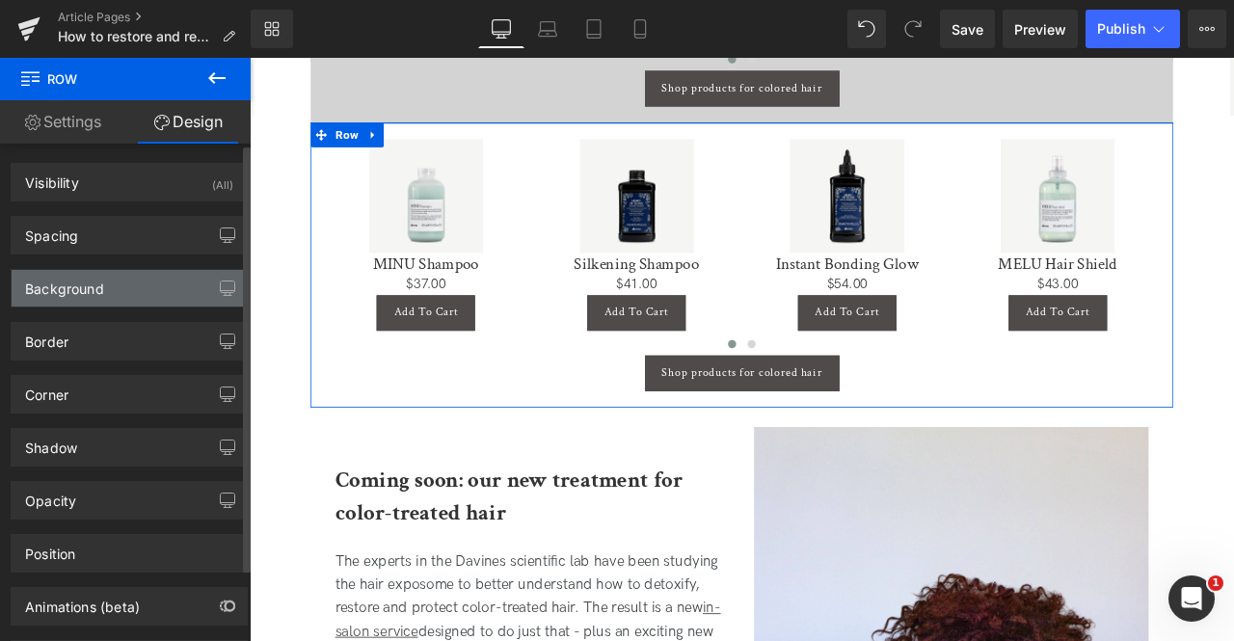
click at [115, 286] on div "Background" at bounding box center [129, 288] width 235 height 37
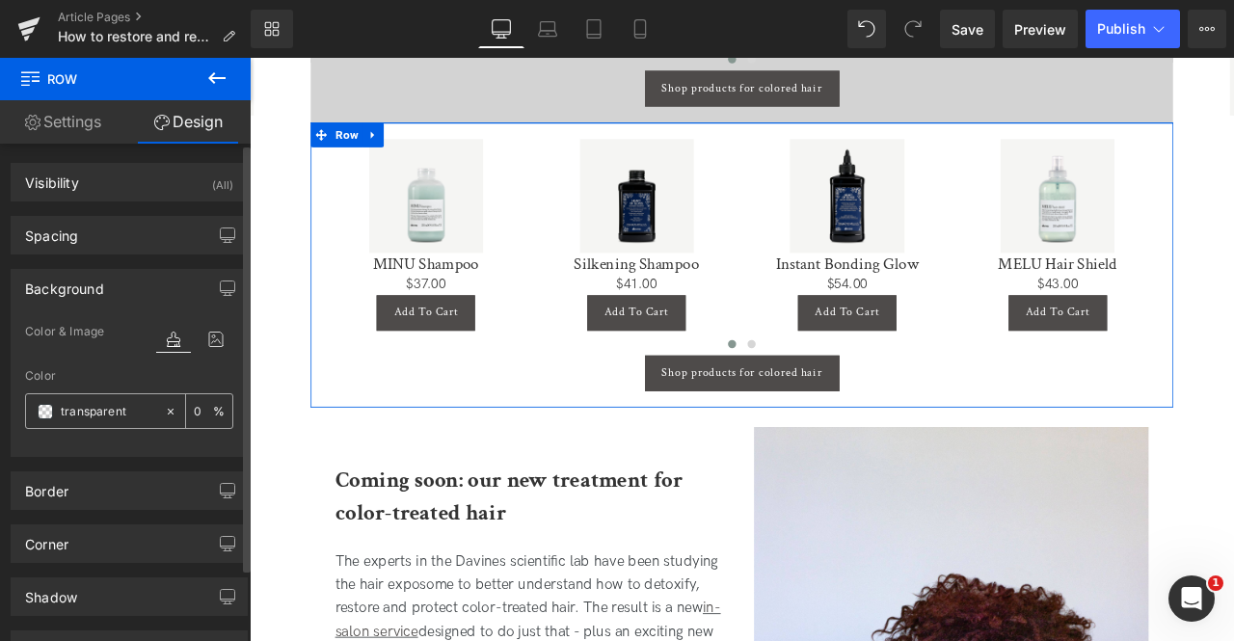
click at [97, 409] on input "transparent" at bounding box center [108, 411] width 94 height 21
paste input "dbd9d8"
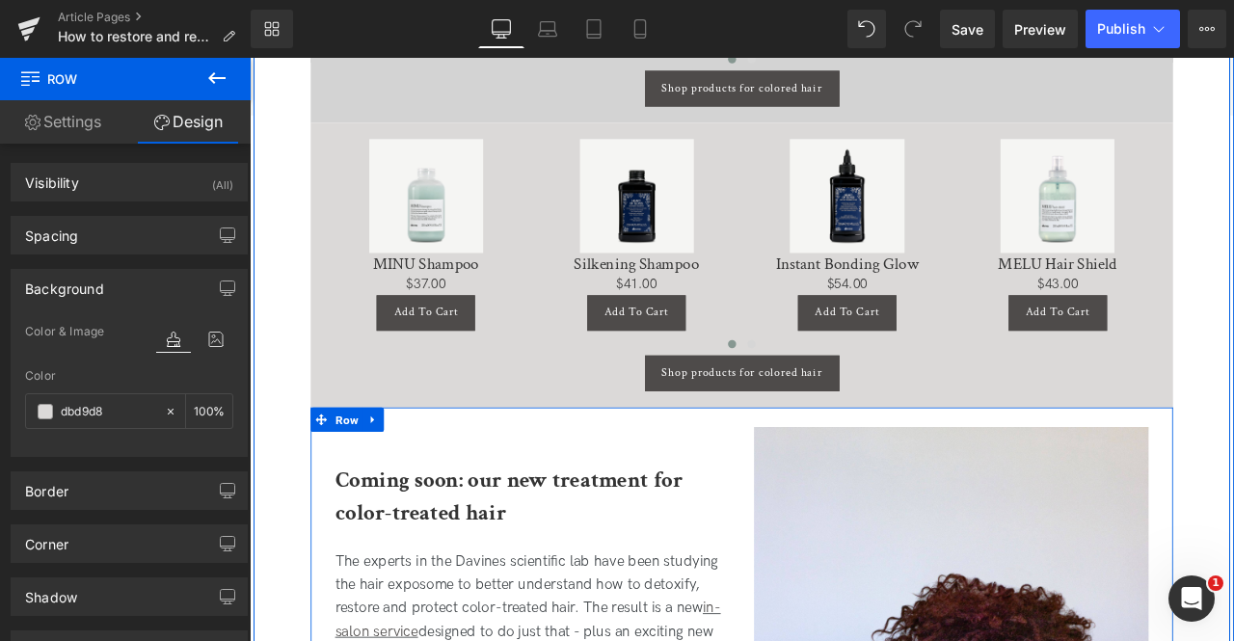
type input "dbd9d8"
click at [389, 488] on icon at bounding box center [395, 486] width 13 height 14
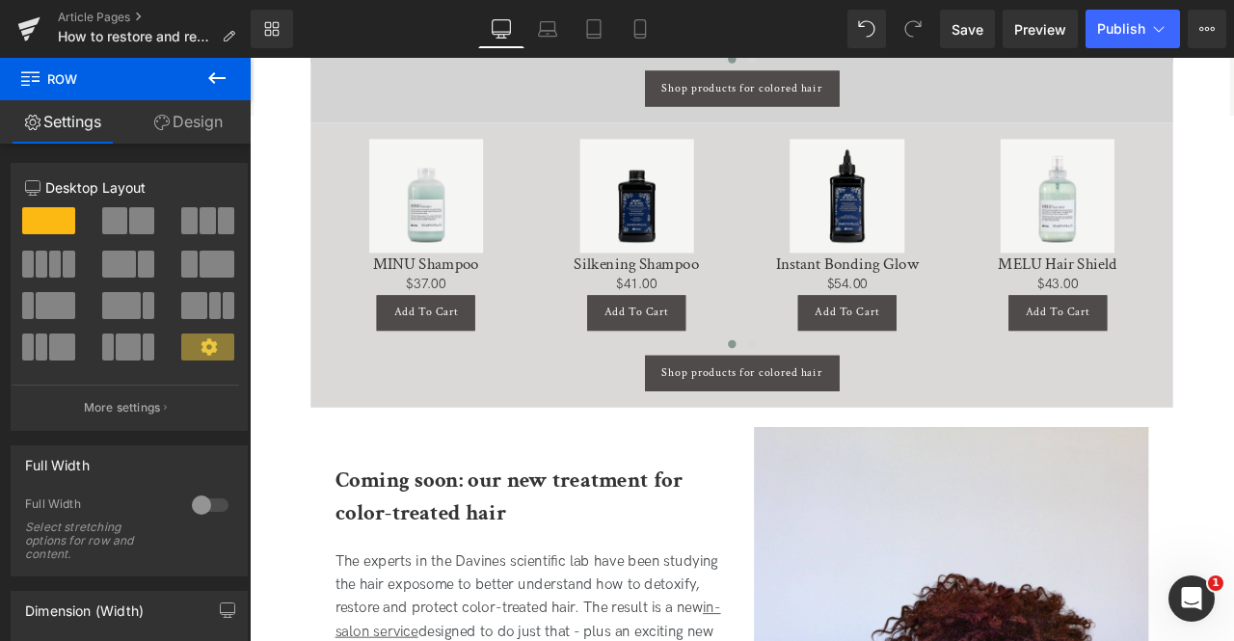
click at [748, 28] on div "Library Desktop Desktop Laptop Tablet Mobile Save Preview Publish Scheduled Vie…" at bounding box center [742, 29] width 983 height 39
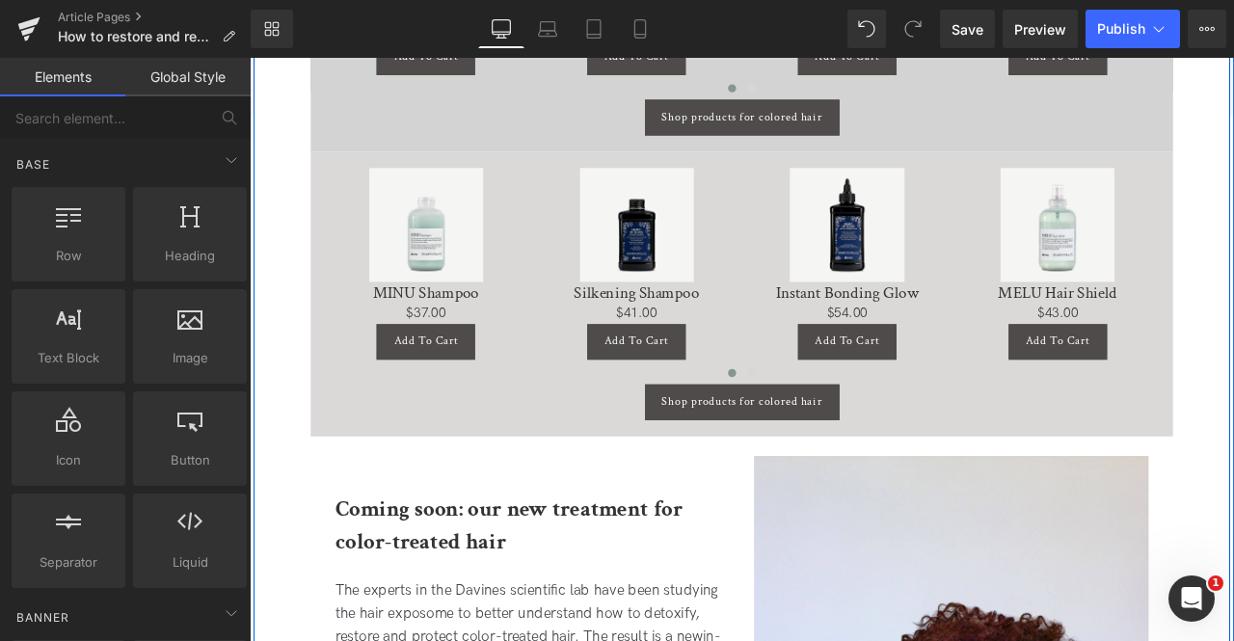
scroll to position [3337, 0]
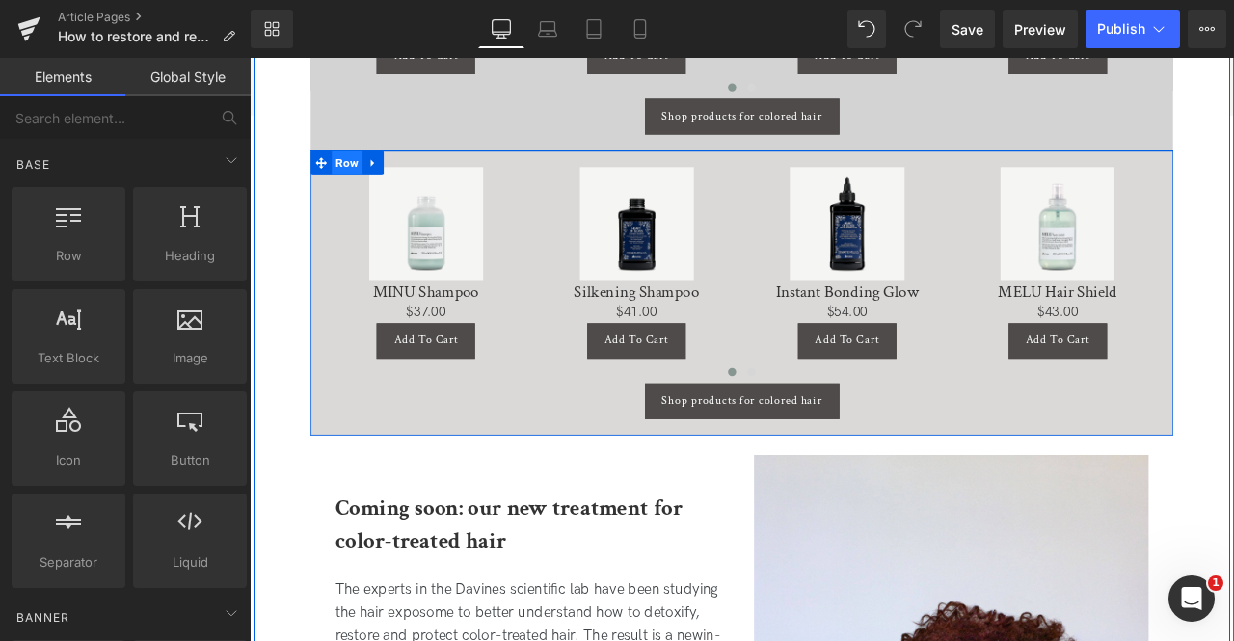
click at [357, 185] on span "Row" at bounding box center [365, 182] width 37 height 29
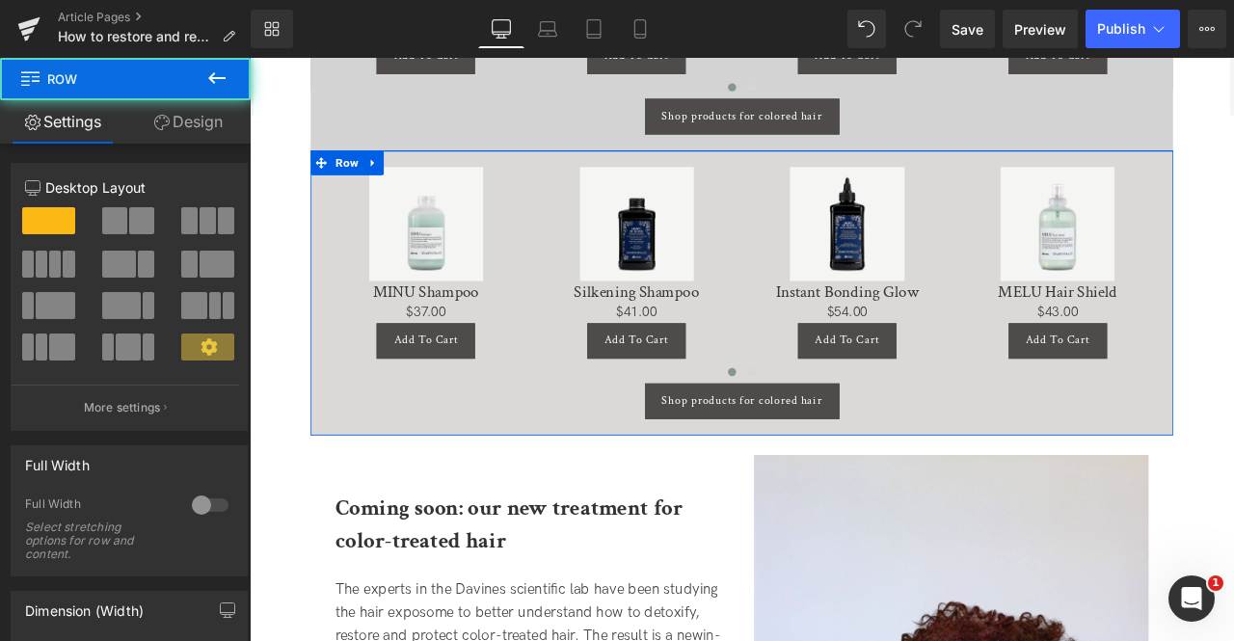
click at [183, 124] on link "Design" at bounding box center [187, 121] width 125 height 43
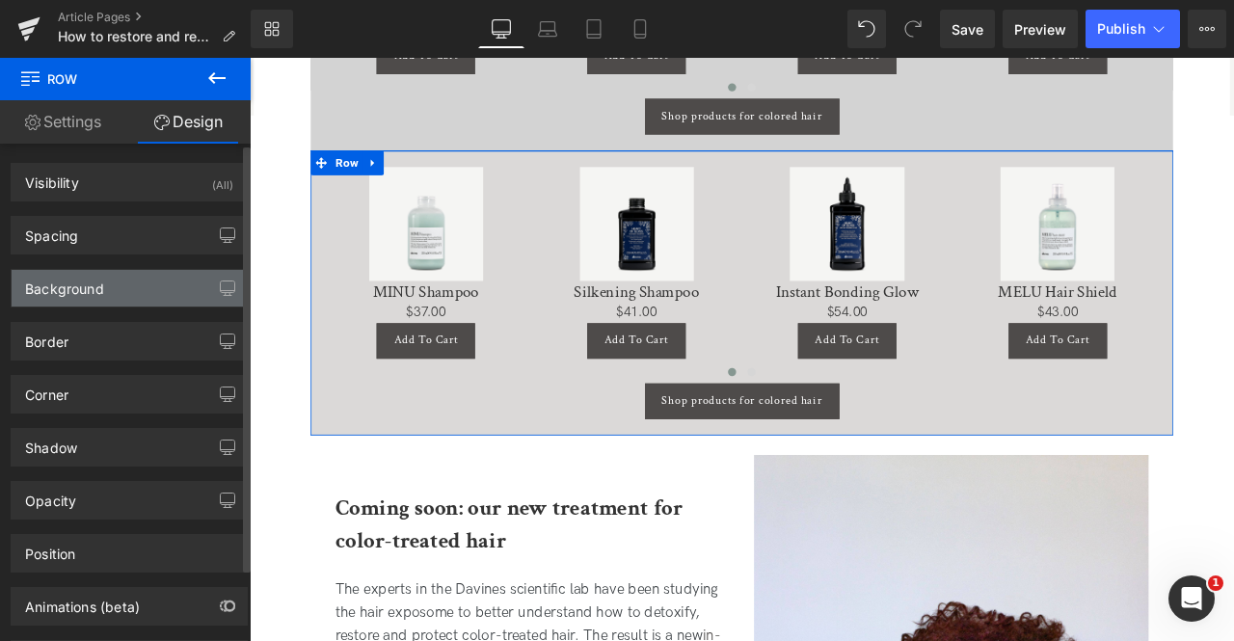
click at [150, 278] on div "Background" at bounding box center [129, 288] width 235 height 37
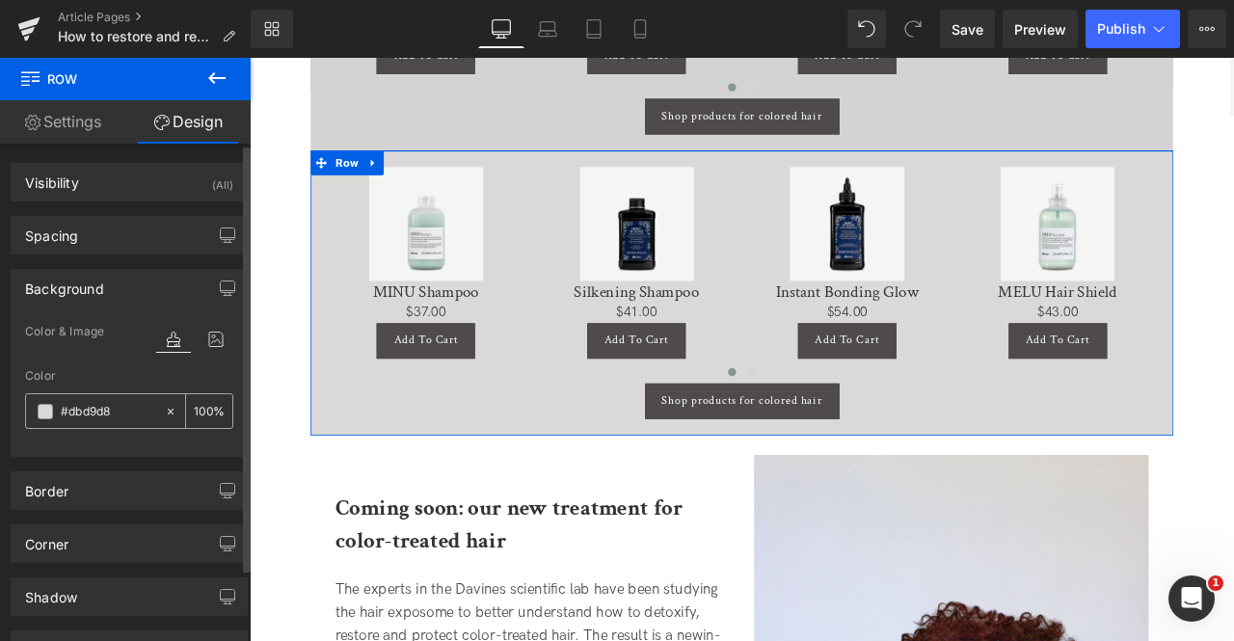
click at [123, 405] on input "#dbd9d8" at bounding box center [108, 411] width 94 height 21
paste input "f5f5f2"
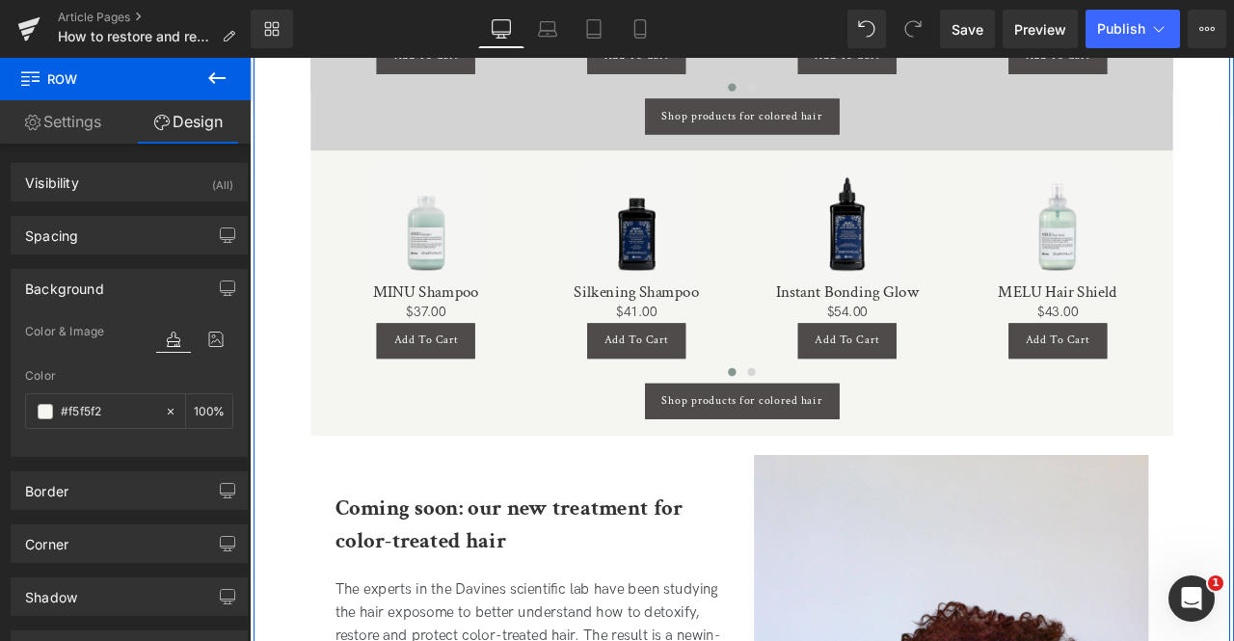
type input "#f5f5f2"
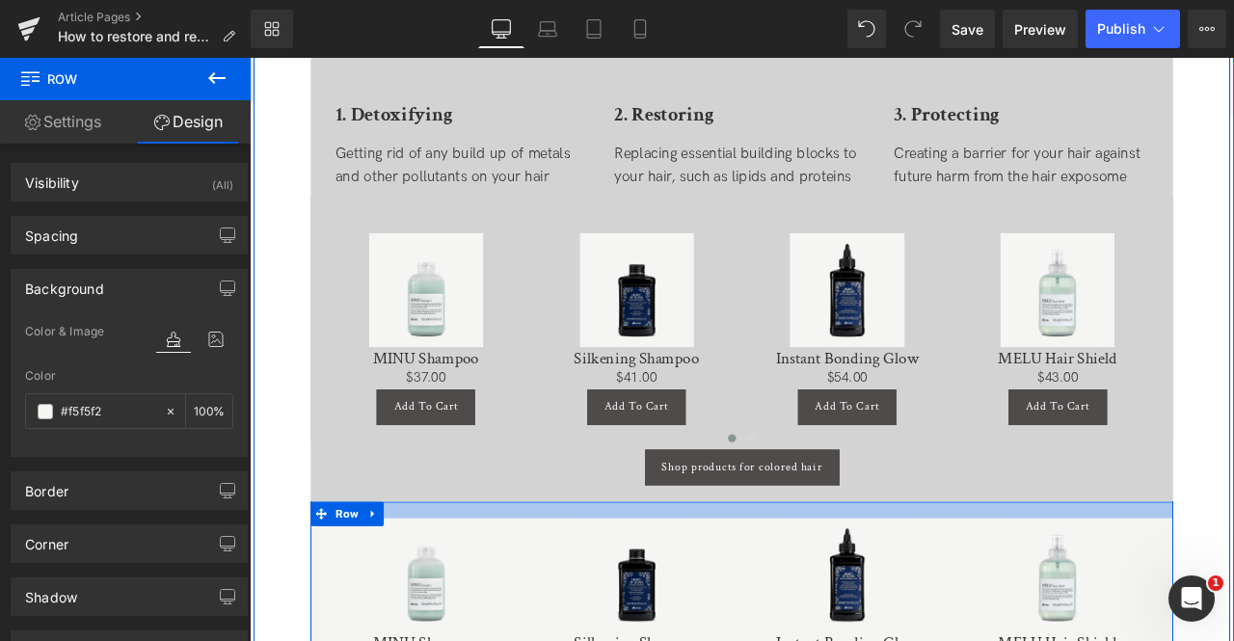
scroll to position [2910, 0]
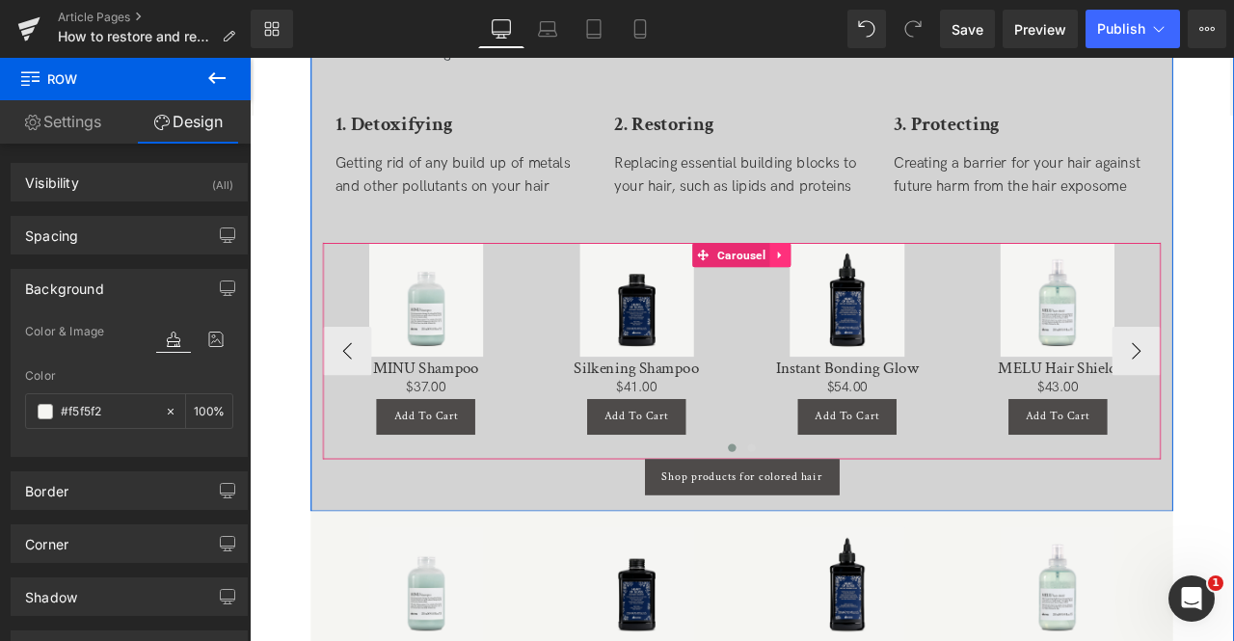
click at [872, 287] on icon at bounding box center [878, 290] width 13 height 14
click at [885, 287] on icon at bounding box center [891, 290] width 13 height 13
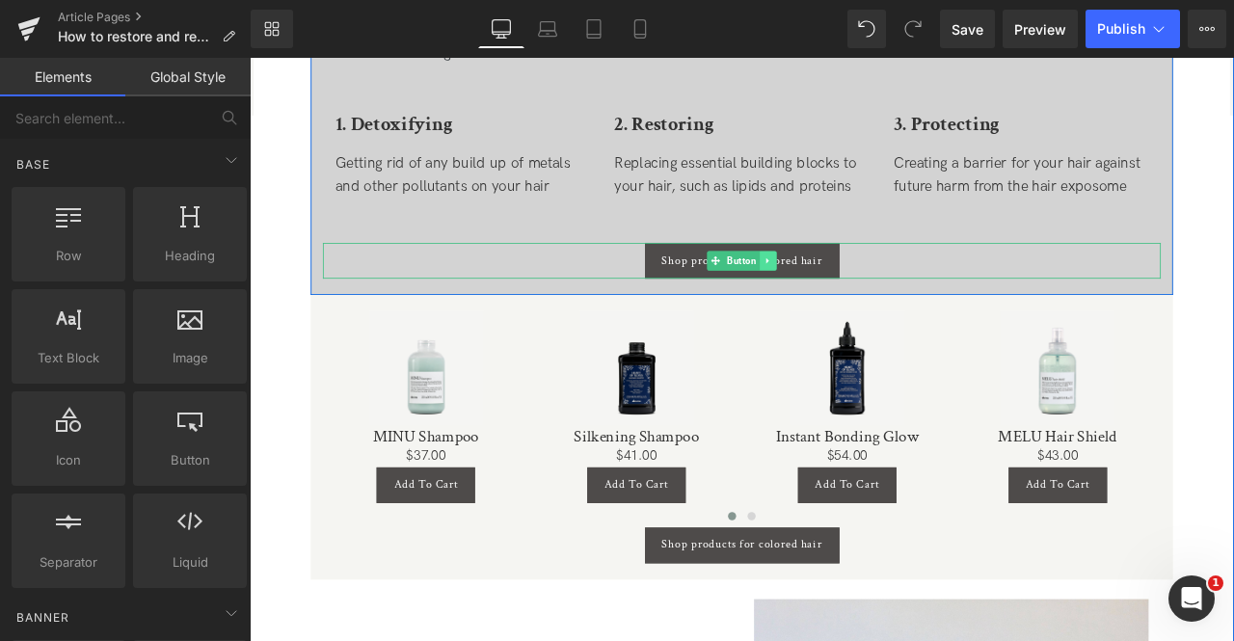
click at [862, 298] on icon at bounding box center [864, 298] width 11 height 12
click at [870, 295] on icon at bounding box center [873, 297] width 11 height 11
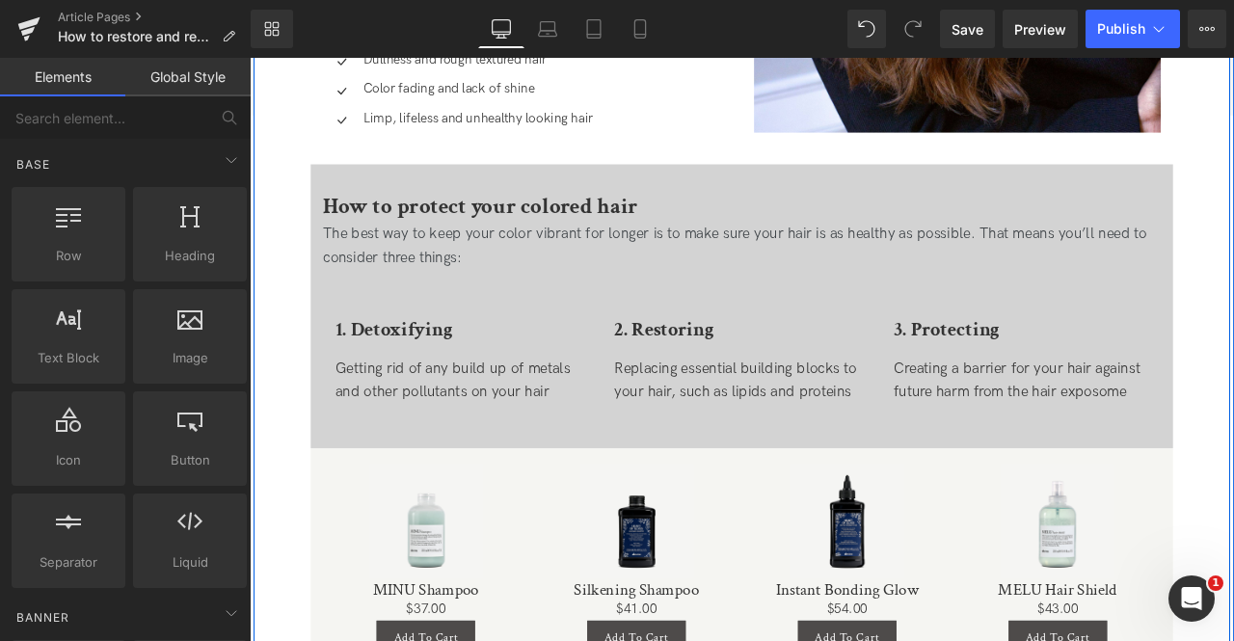
scroll to position [3009, 0]
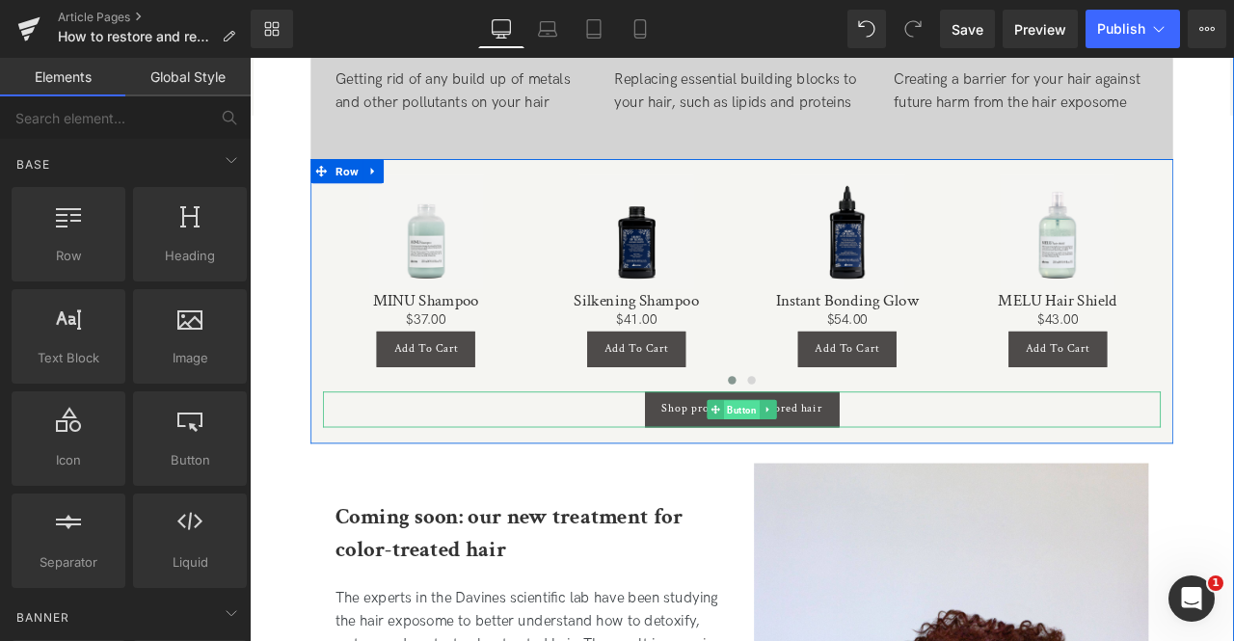
click at [815, 465] on span "Button" at bounding box center [832, 475] width 42 height 23
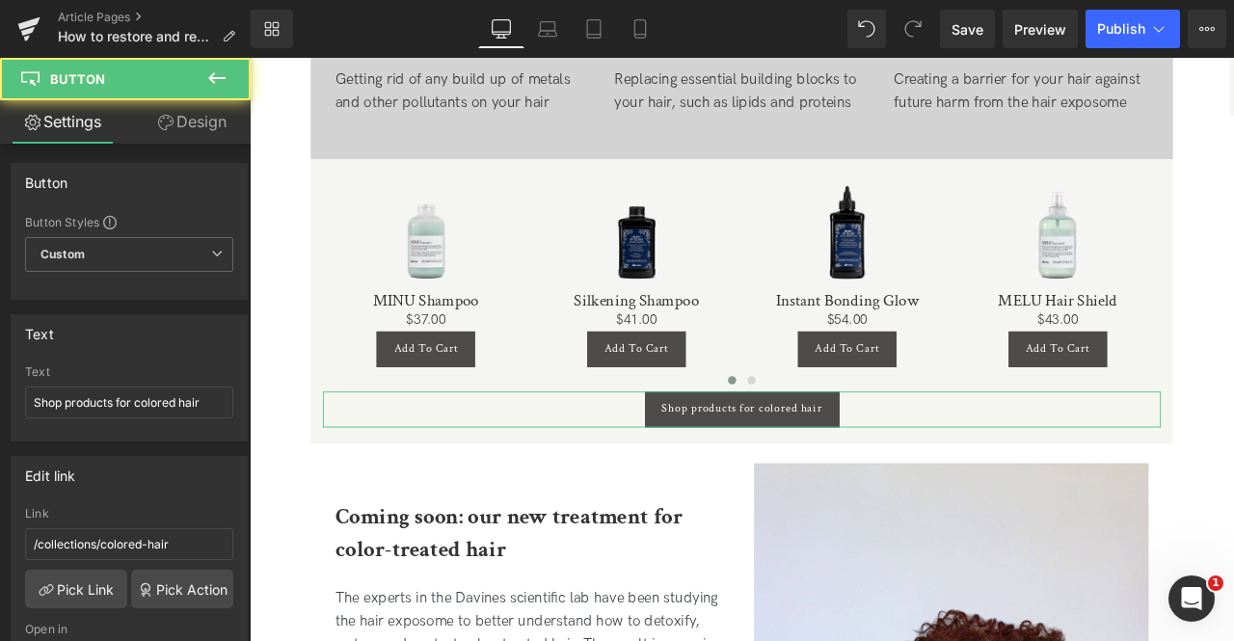
click at [175, 111] on link "Design" at bounding box center [191, 121] width 125 height 43
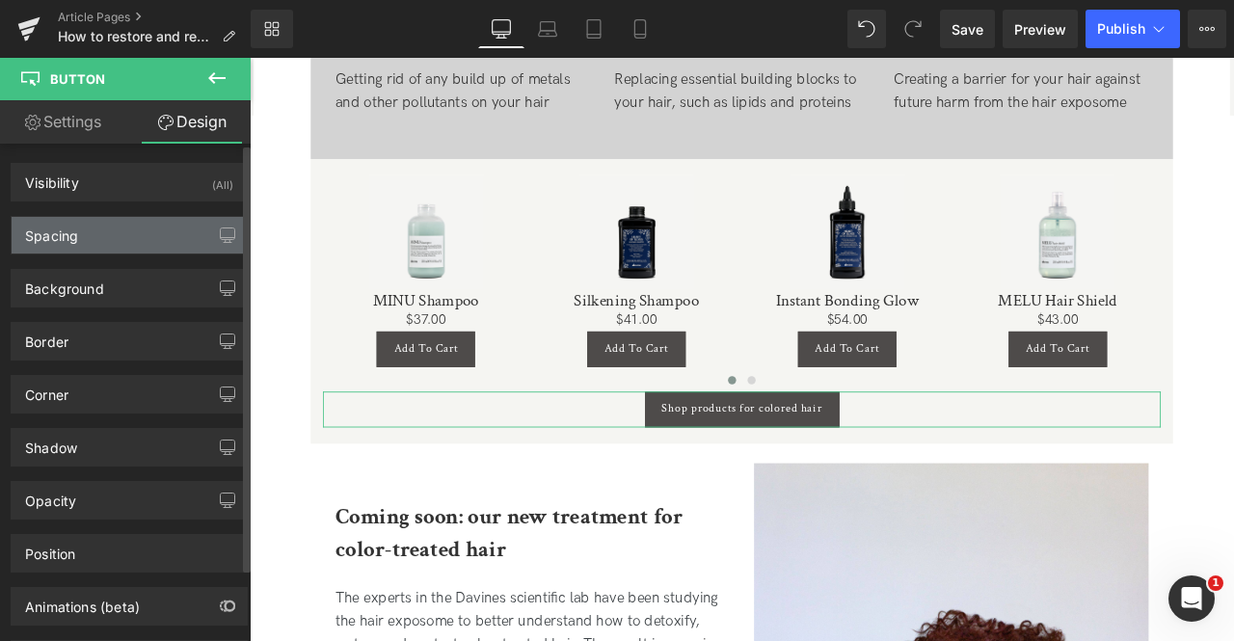
click at [69, 228] on div "Spacing" at bounding box center [51, 230] width 53 height 27
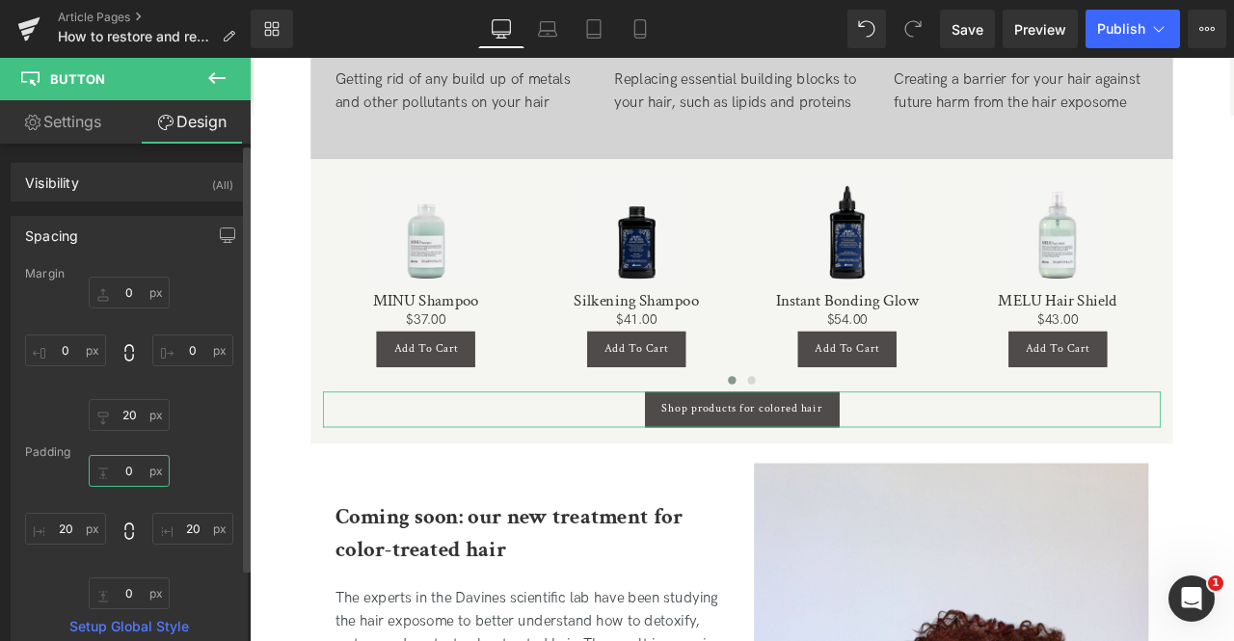
click at [121, 474] on input "0" at bounding box center [129, 471] width 81 height 32
type input "5"
click at [137, 294] on input "0" at bounding box center [129, 293] width 81 height 32
type input "1"
type input "5"
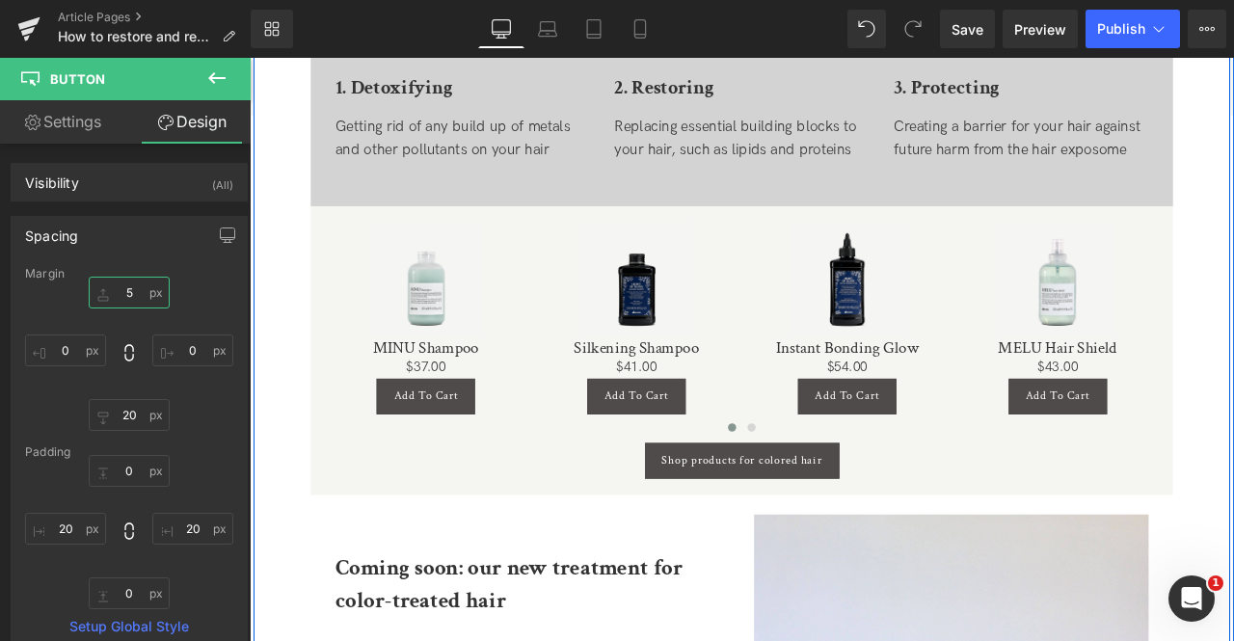
scroll to position [2952, 0]
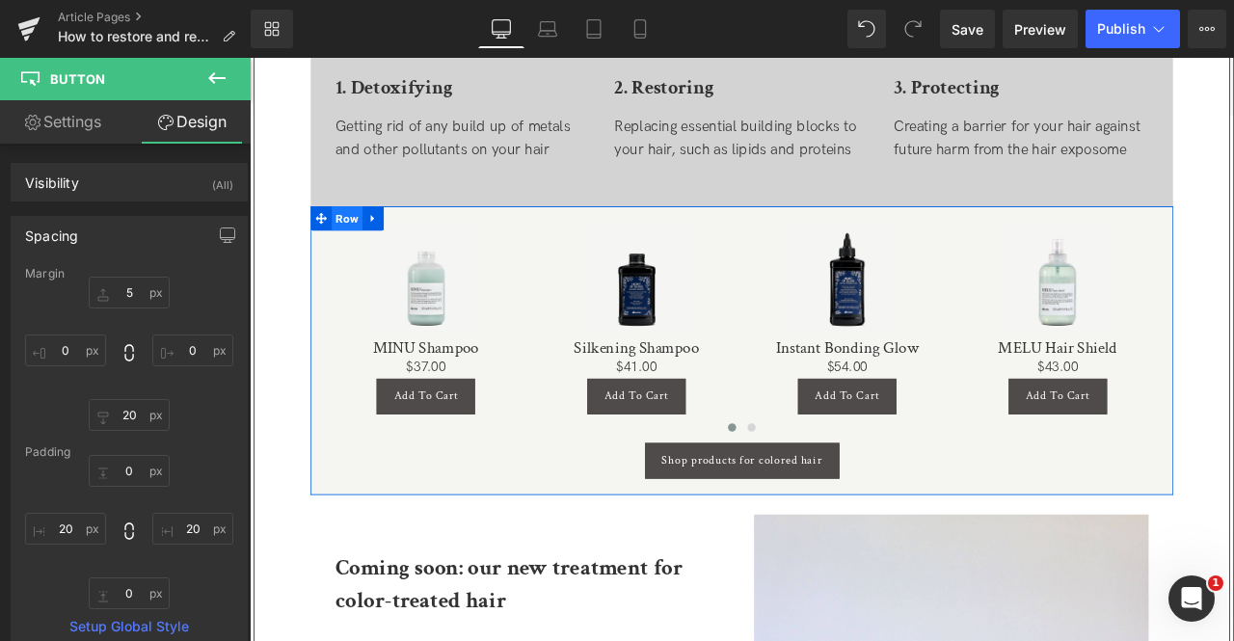
click at [364, 246] on span "Row" at bounding box center [365, 248] width 37 height 29
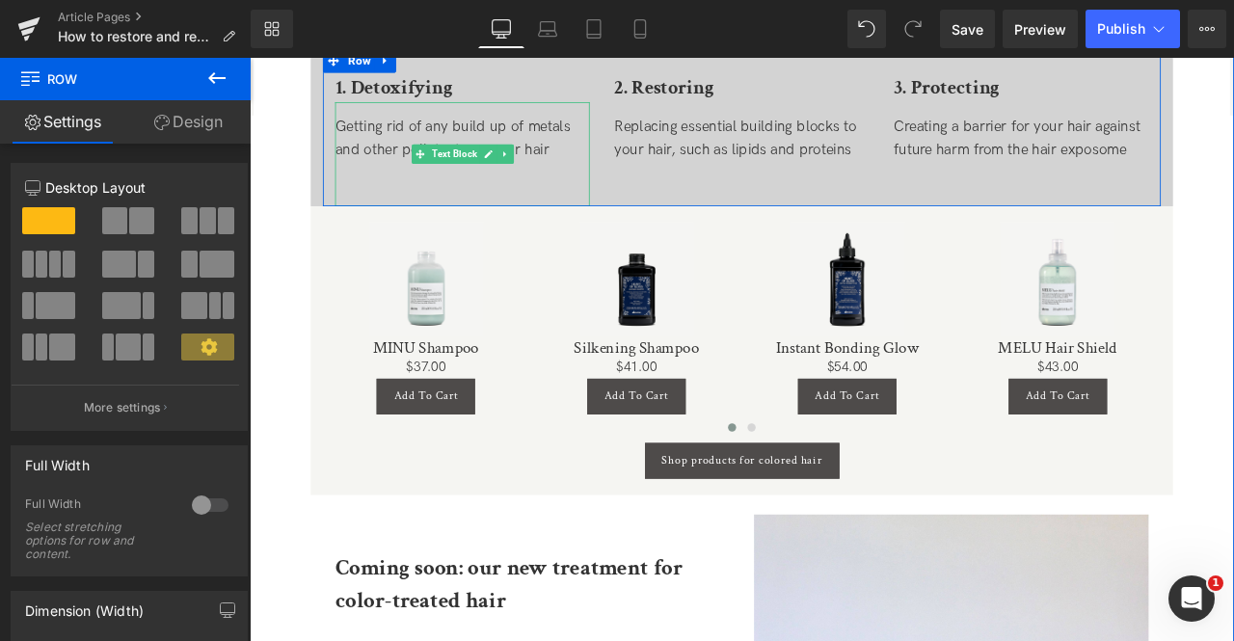
click at [445, 204] on div at bounding box center [502, 196] width 302 height 28
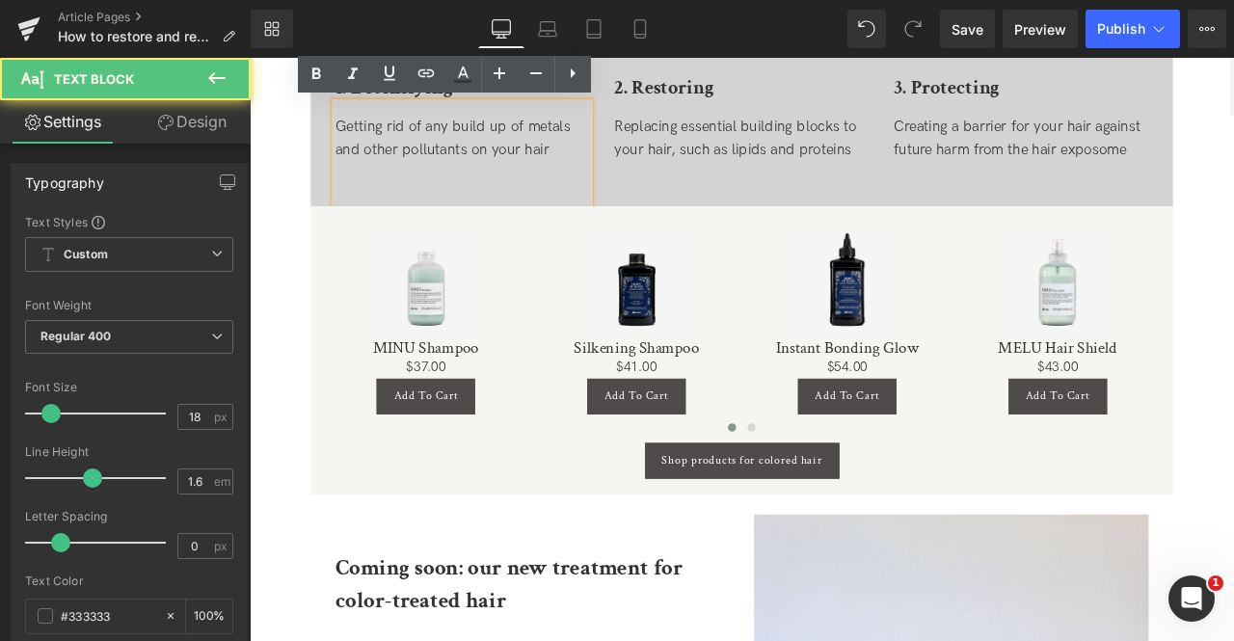
click at [403, 201] on div at bounding box center [502, 196] width 302 height 28
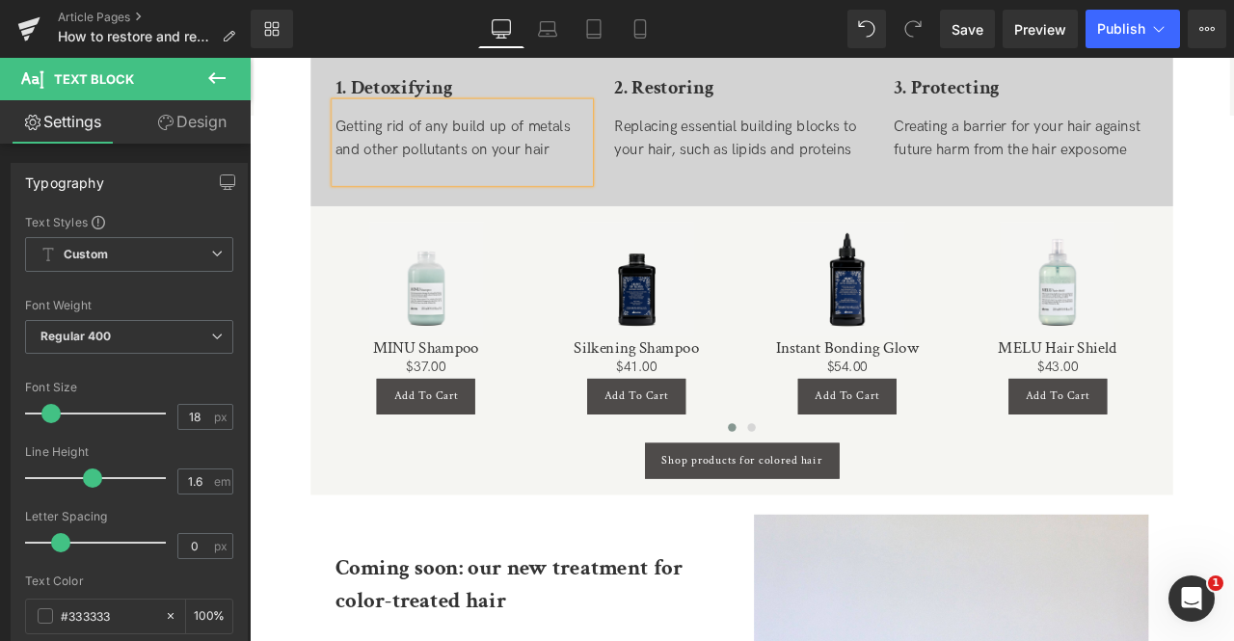
click at [758, 193] on div at bounding box center [832, 196] width 302 height 28
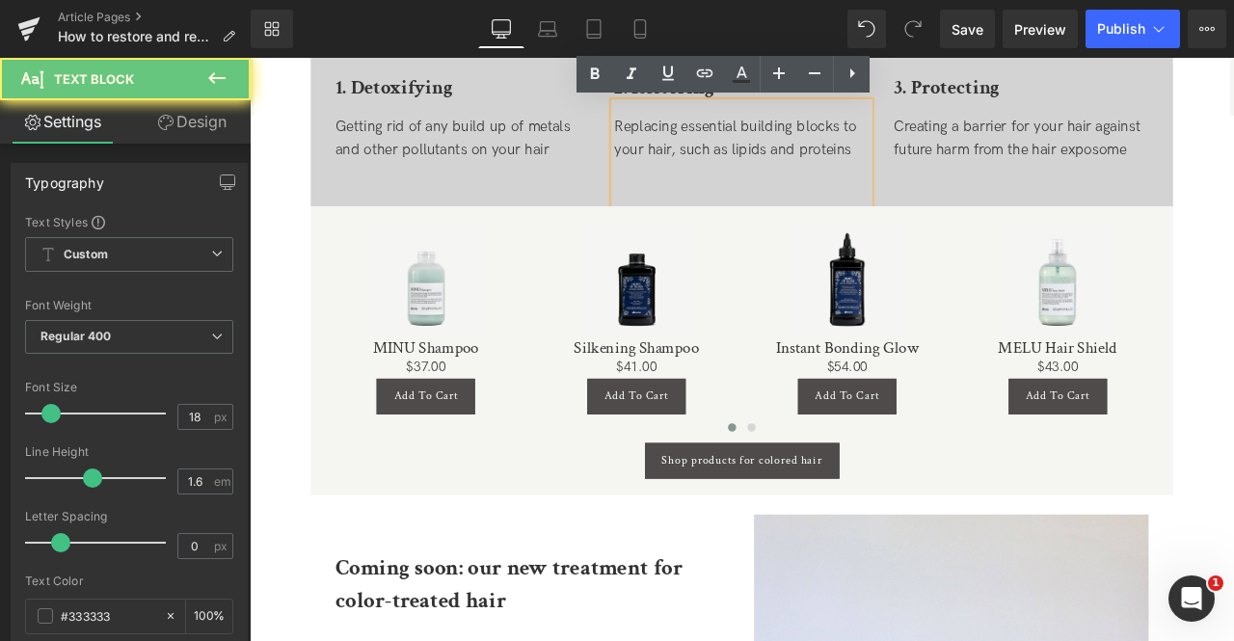
click at [723, 197] on div at bounding box center [832, 196] width 302 height 28
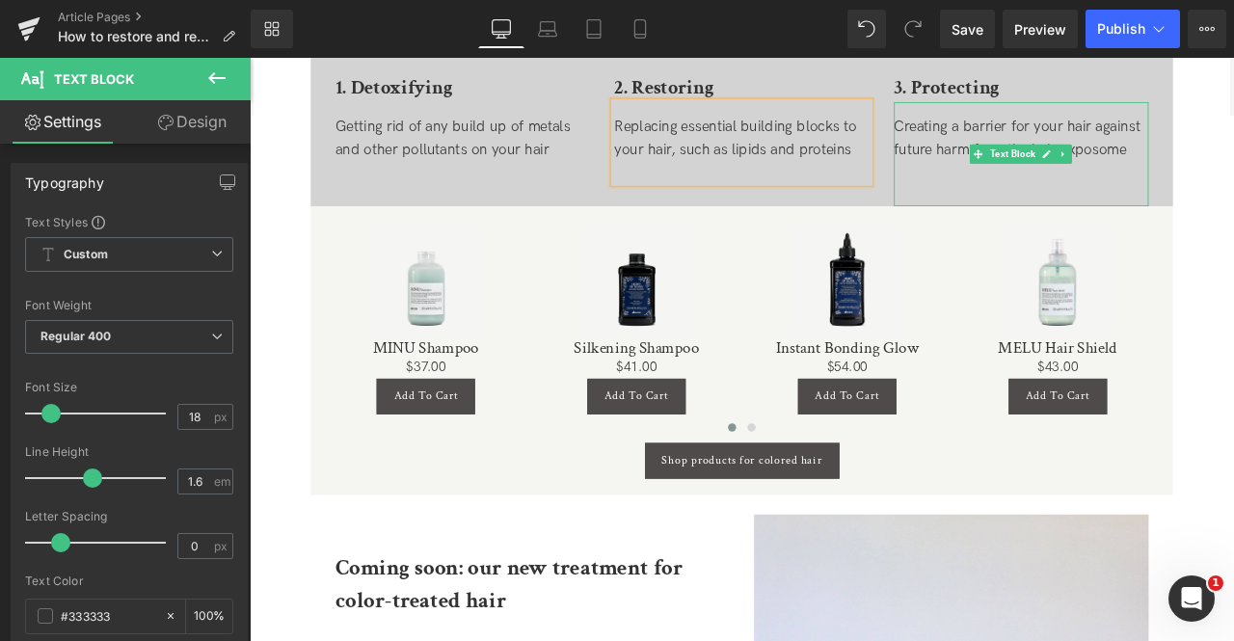
click at [1139, 189] on div at bounding box center [1164, 196] width 302 height 28
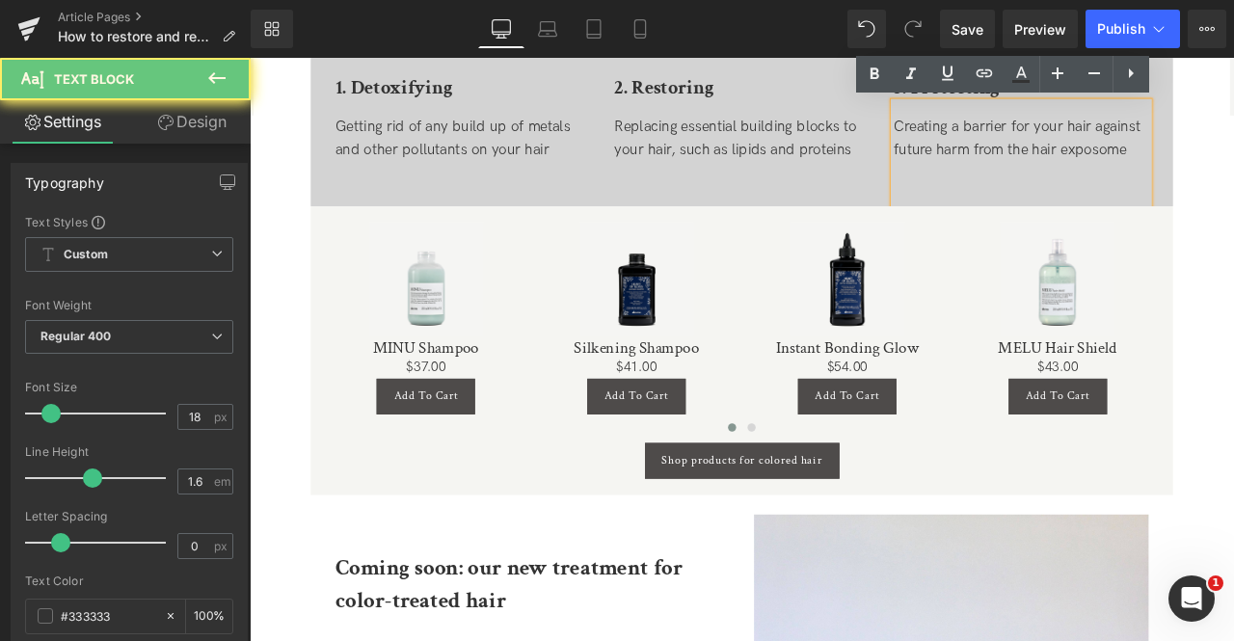
click at [1074, 190] on div at bounding box center [1164, 196] width 302 height 28
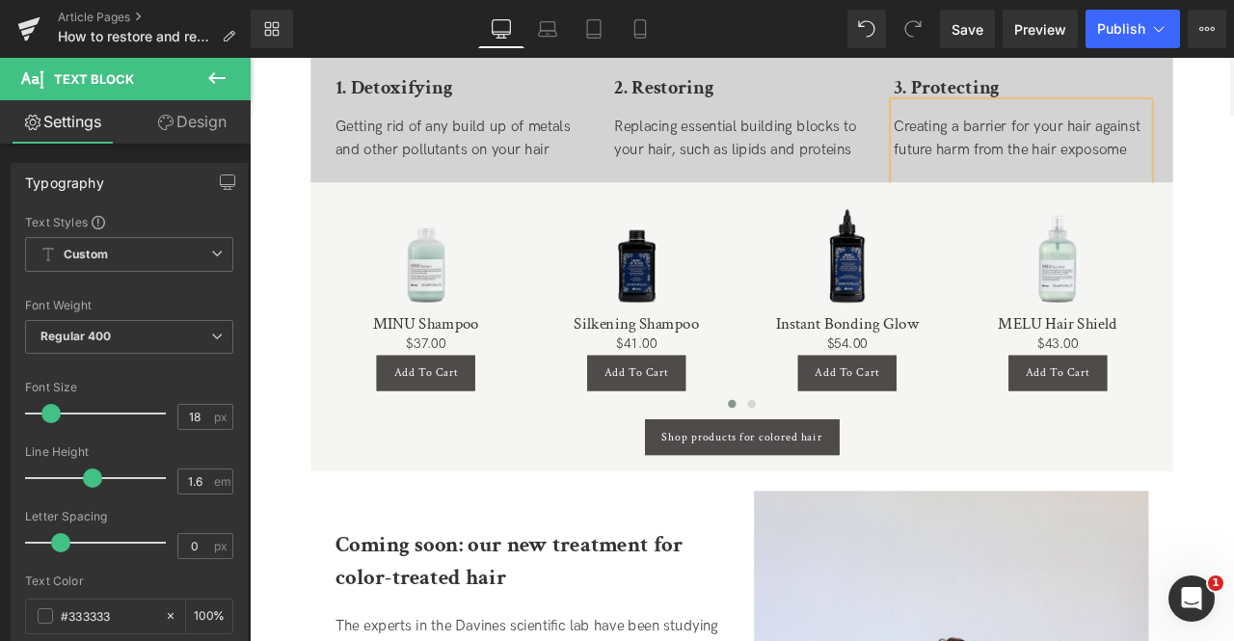
click at [327, 135] on div "How to protect your colored hair Heading The best way to keep your color vibran…" at bounding box center [833, 55] width 1022 height 306
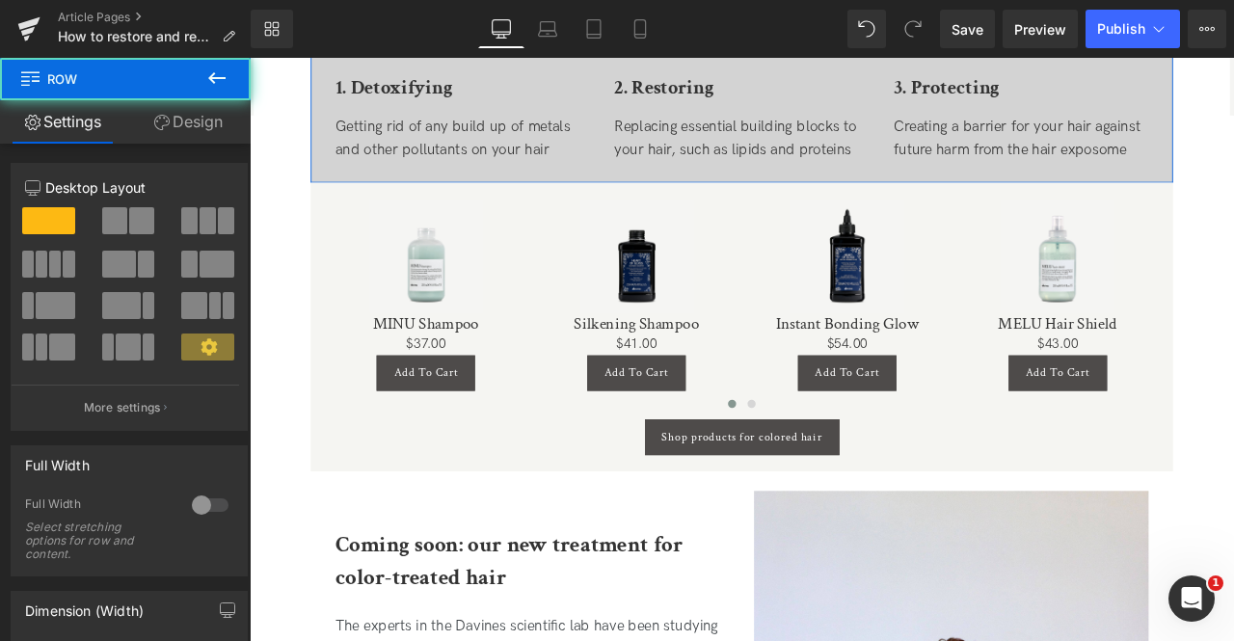
click at [174, 137] on link "Design" at bounding box center [187, 121] width 125 height 43
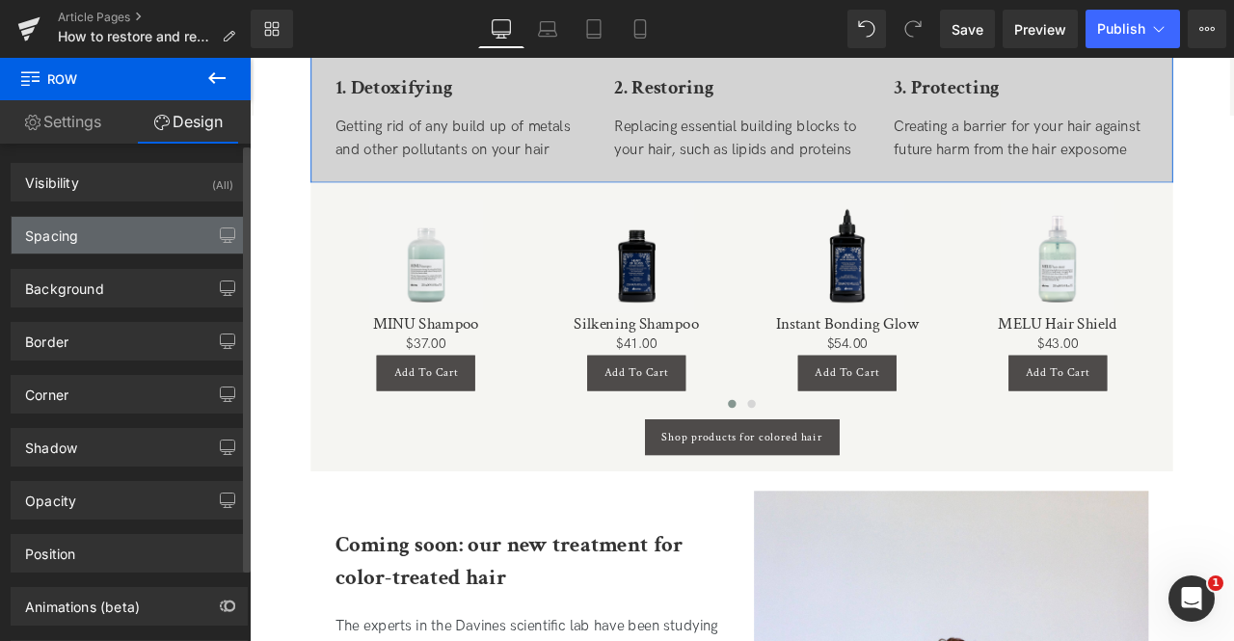
click at [110, 232] on div "Spacing" at bounding box center [129, 235] width 235 height 37
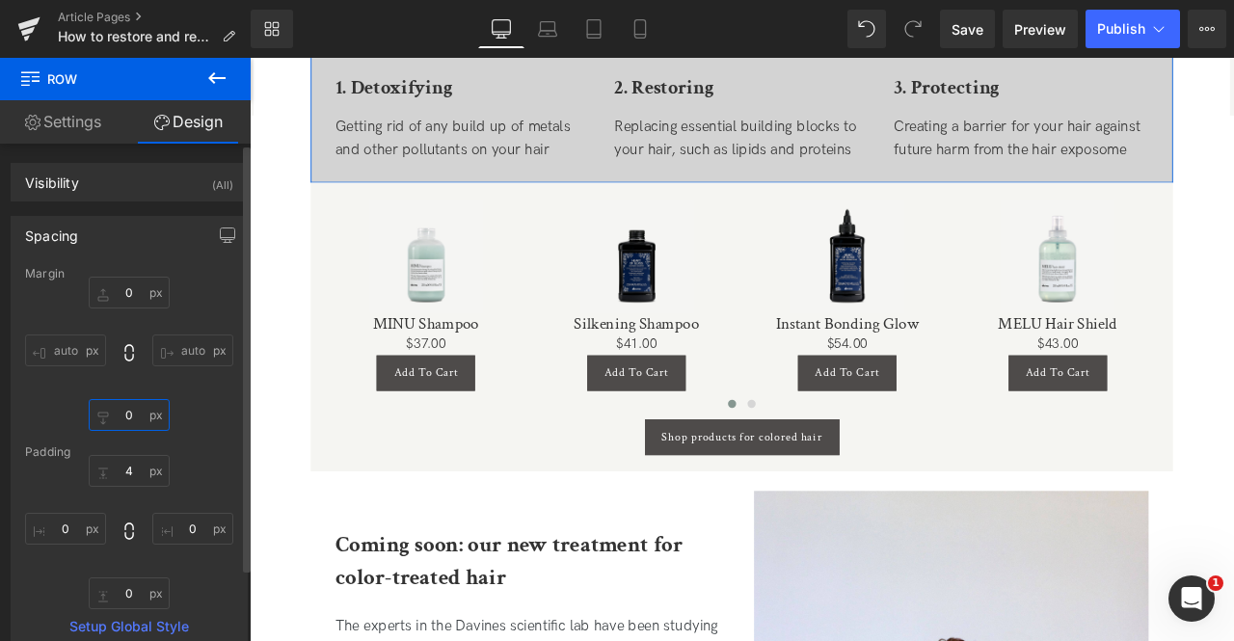
click at [131, 422] on input "0" at bounding box center [129, 415] width 81 height 32
type input "20"
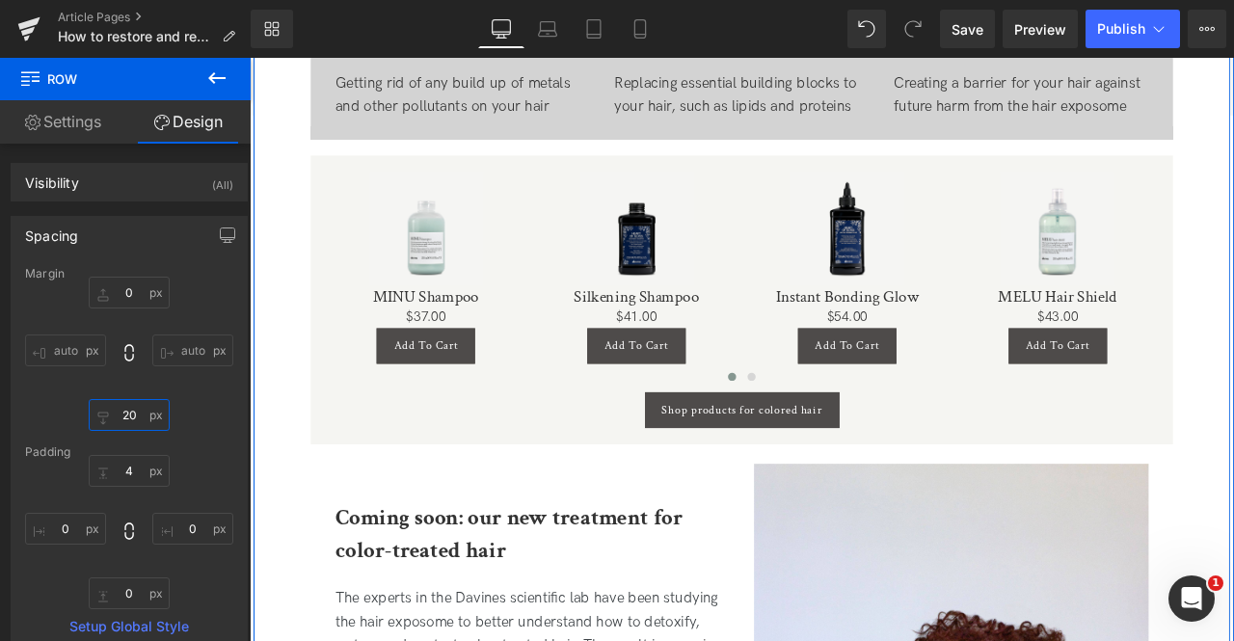
scroll to position [3005, 0]
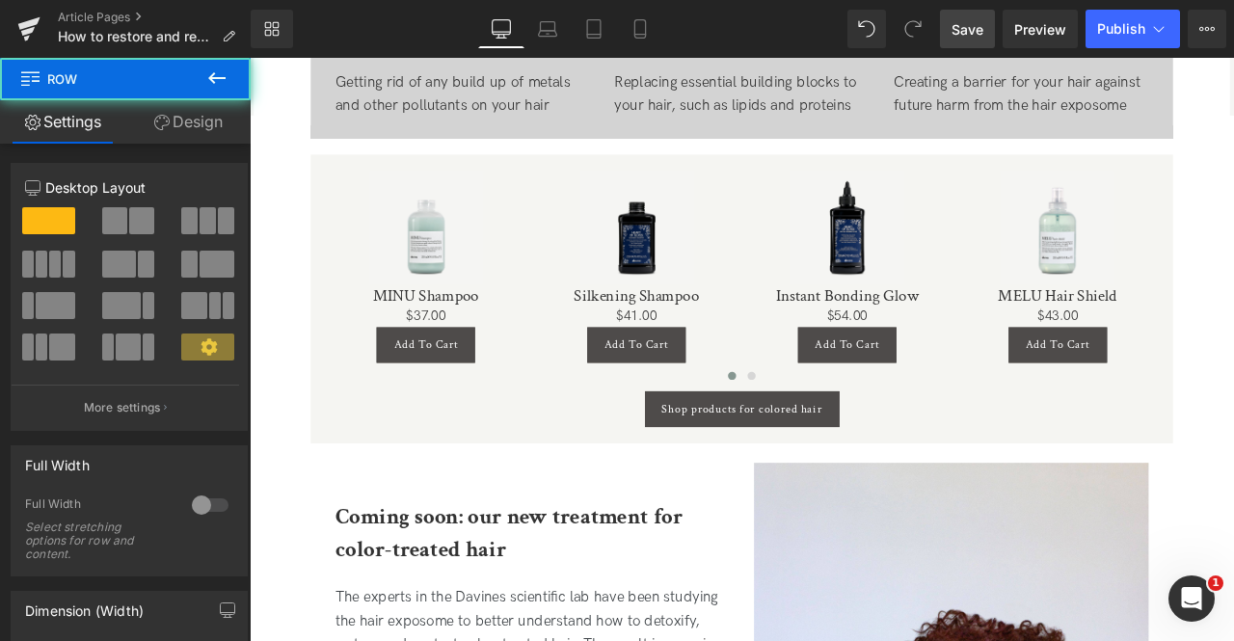
click at [951, 28] on link "Save" at bounding box center [967, 29] width 55 height 39
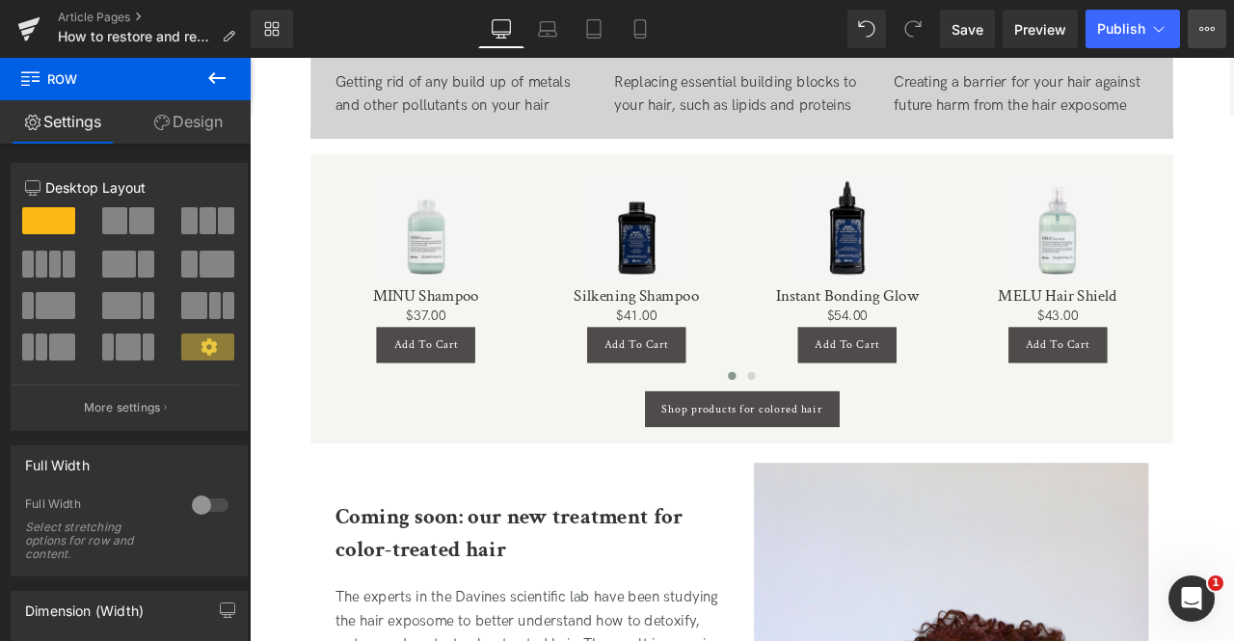
click at [1208, 33] on icon at bounding box center [1206, 28] width 15 height 15
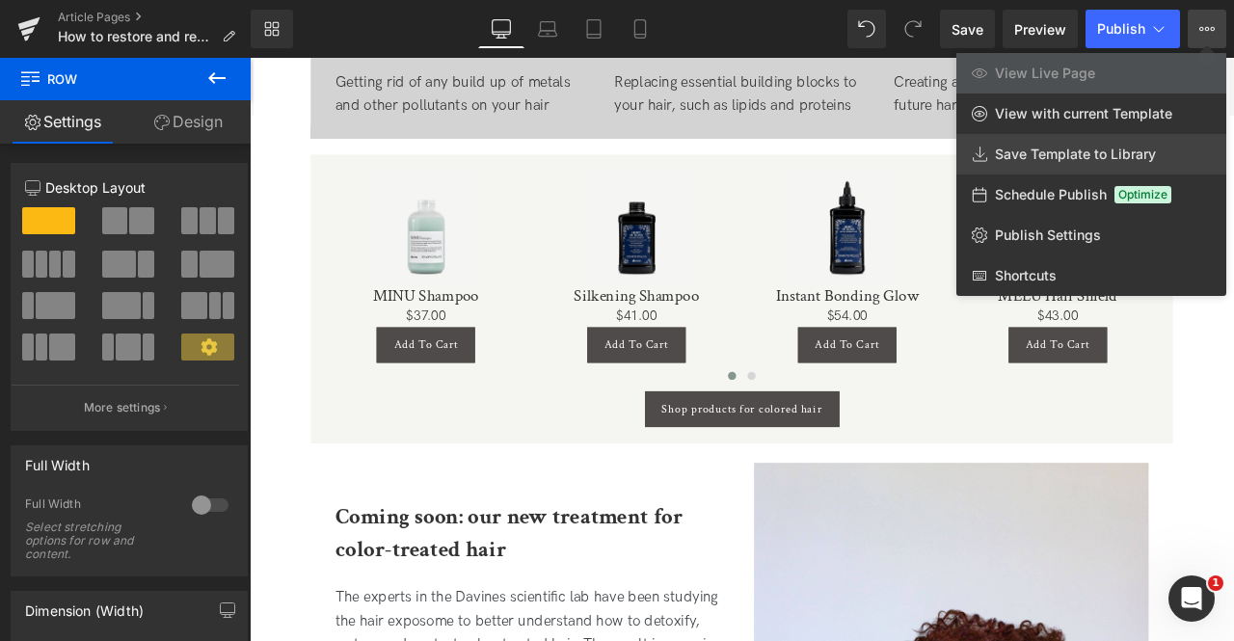
click at [1031, 142] on link "Save Template to Library" at bounding box center [1091, 154] width 270 height 40
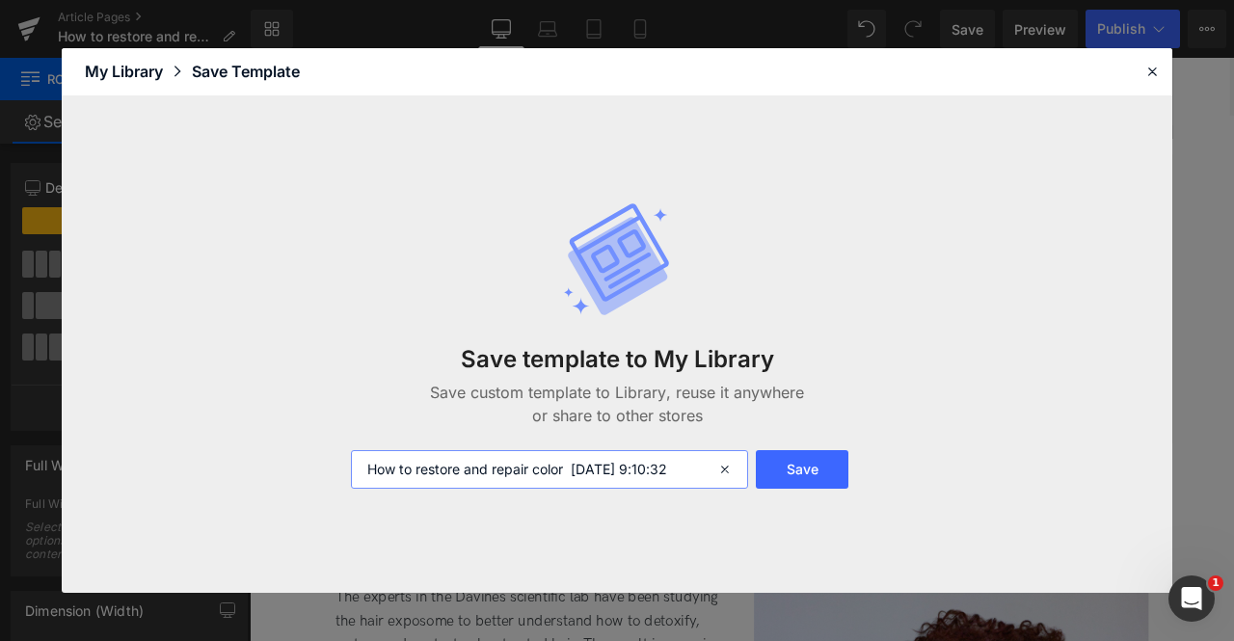
click at [358, 464] on input "How to restore and repair color [DATE] 9:10:32" at bounding box center [549, 469] width 397 height 39
type input "FOR CA: How to restore and repair color [DATE] 9:10:32"
click at [819, 462] on button "Save" at bounding box center [802, 469] width 93 height 39
